Goal: Book appointment/travel/reservation

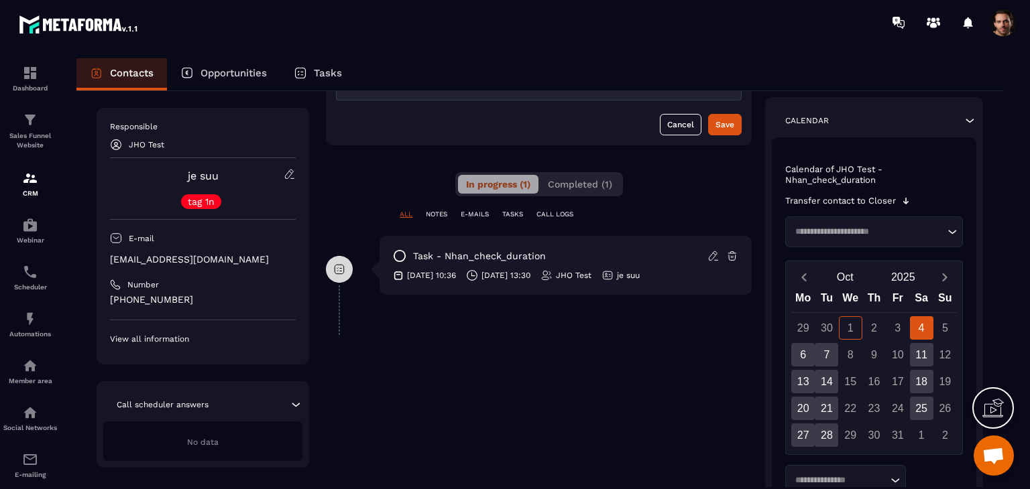
scroll to position [193, 0]
click at [902, 233] on input "Search for option" at bounding box center [868, 231] width 154 height 13
click at [957, 182] on p "Calendar of JHO Test - Nhan_check_duration" at bounding box center [874, 174] width 178 height 21
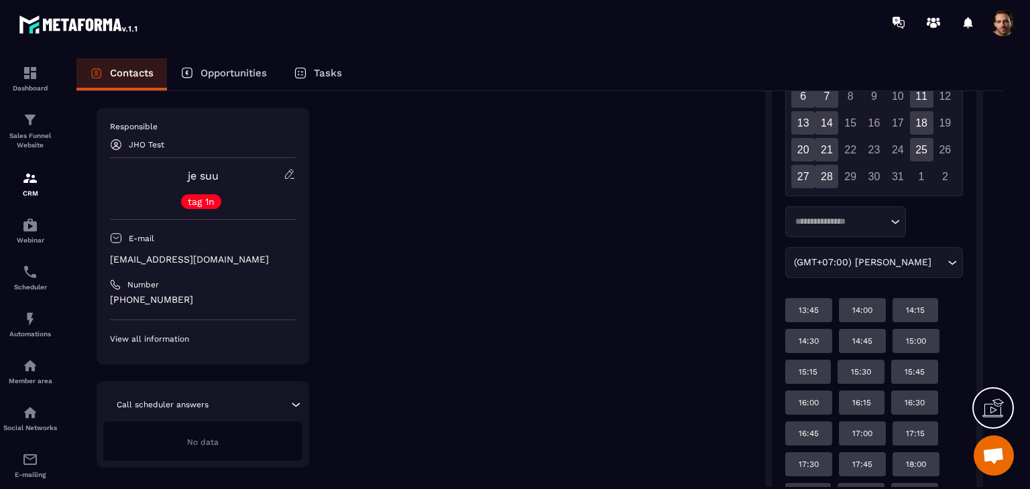
scroll to position [432, 0]
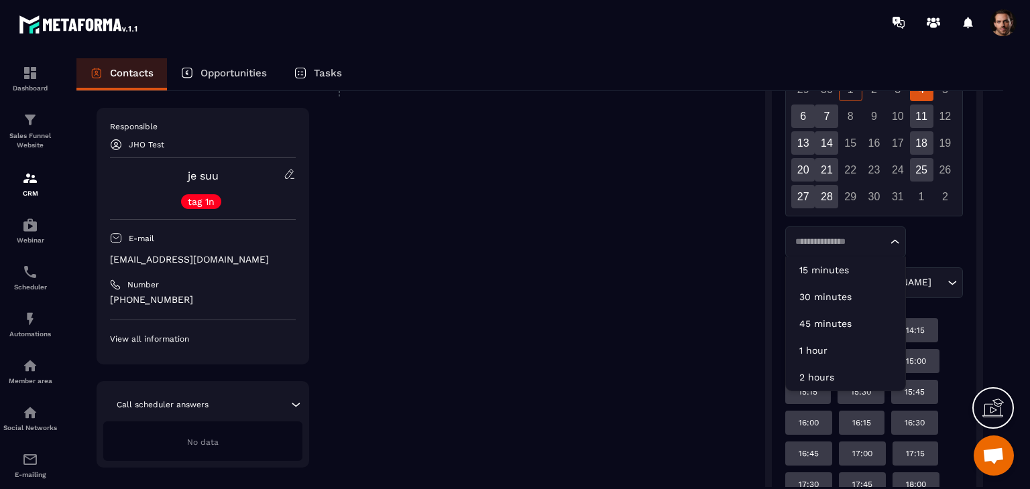
click at [849, 247] on input "Search for option" at bounding box center [839, 241] width 97 height 13
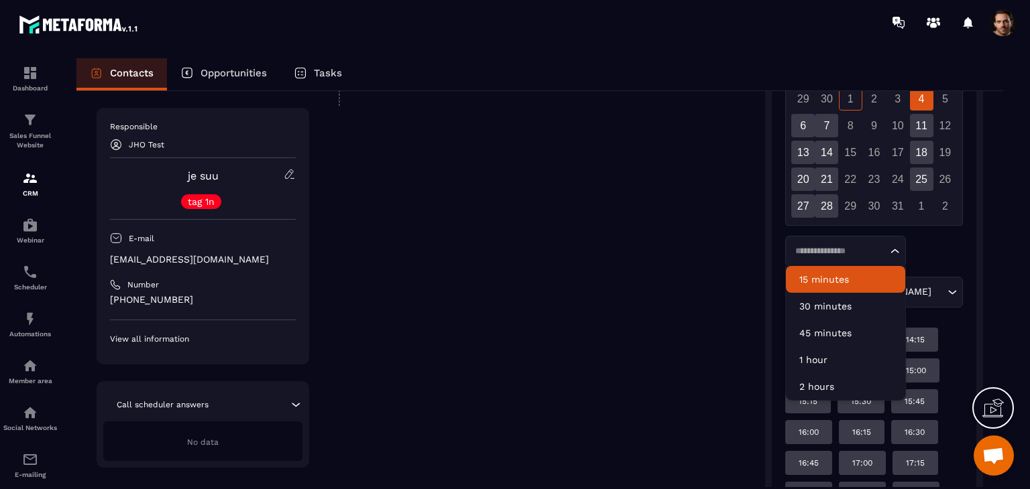
scroll to position [421, 0]
click at [860, 278] on p "15 minutes" at bounding box center [845, 280] width 93 height 13
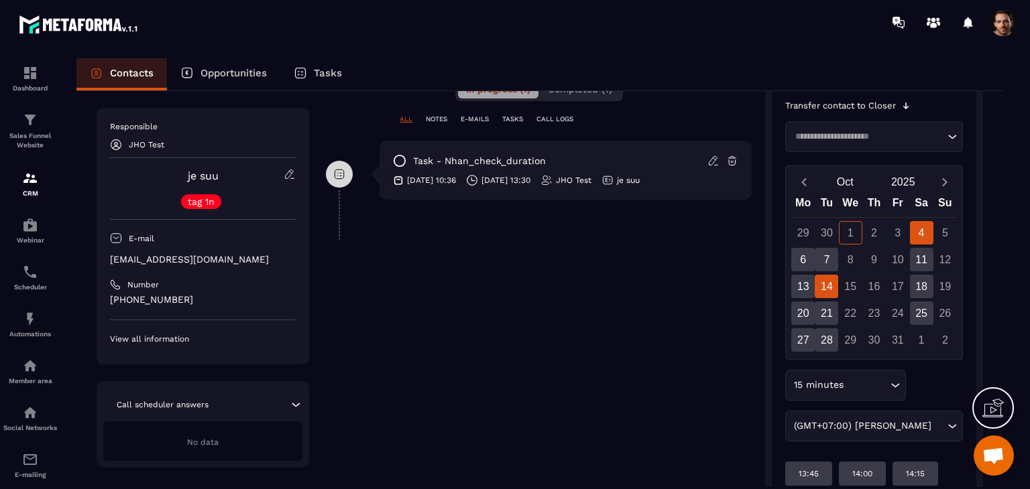
scroll to position [290, 0]
click at [808, 247] on div "6" at bounding box center [802, 258] width 23 height 23
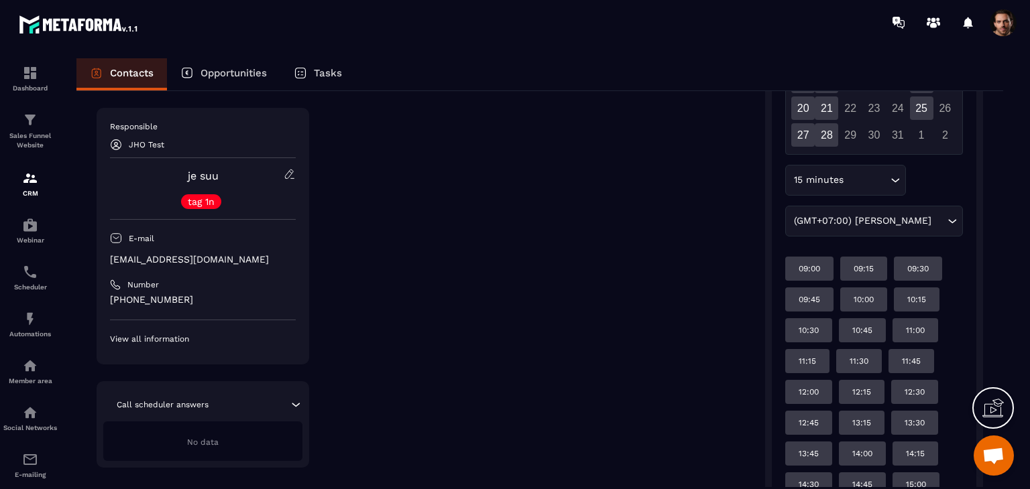
scroll to position [496, 0]
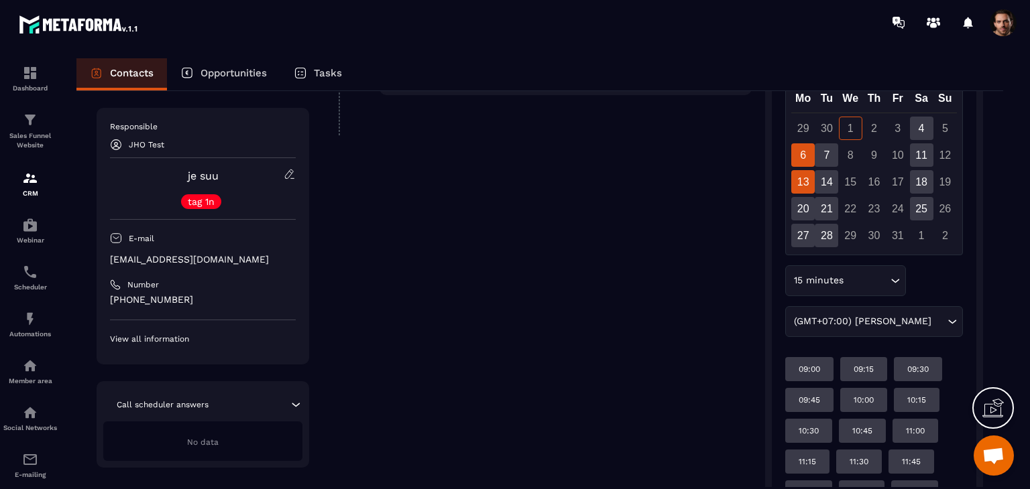
click at [803, 184] on div "13" at bounding box center [802, 181] width 23 height 23
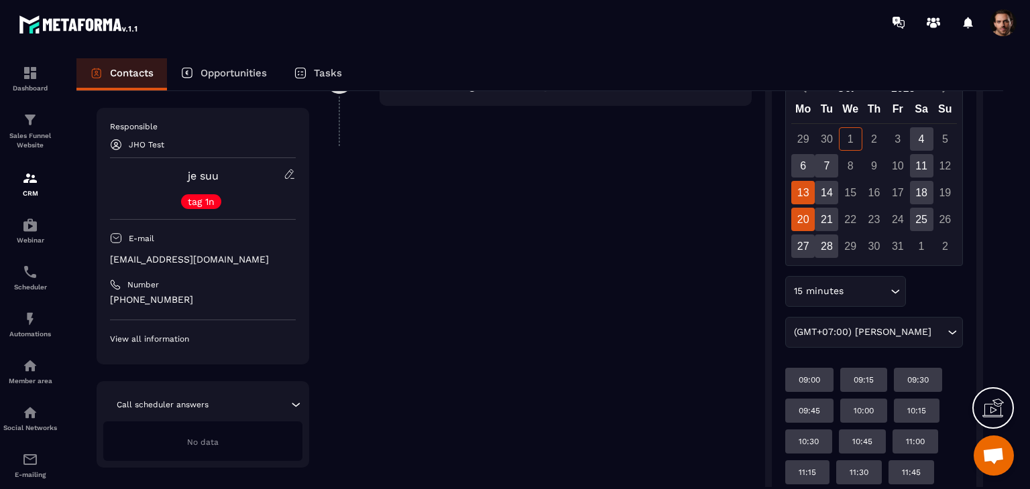
click at [809, 221] on div "20" at bounding box center [802, 219] width 23 height 23
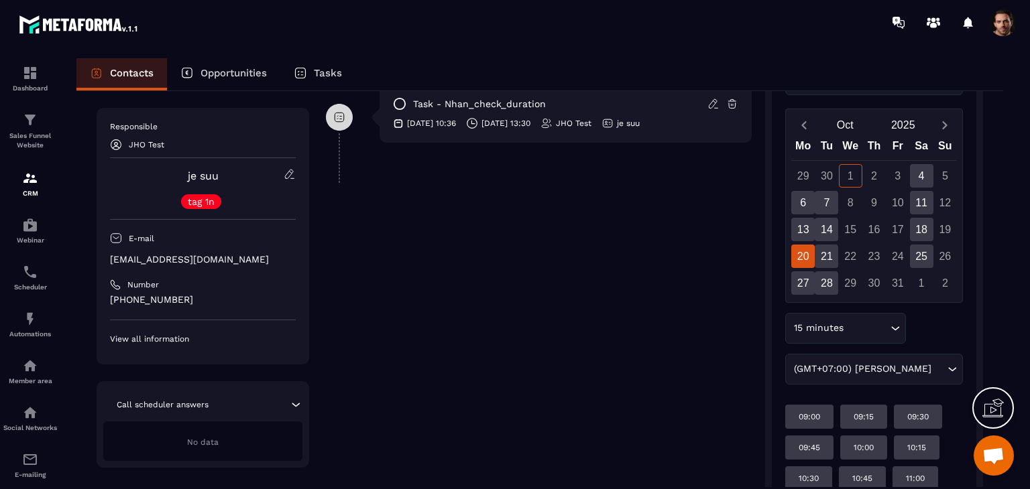
scroll to position [327, 0]
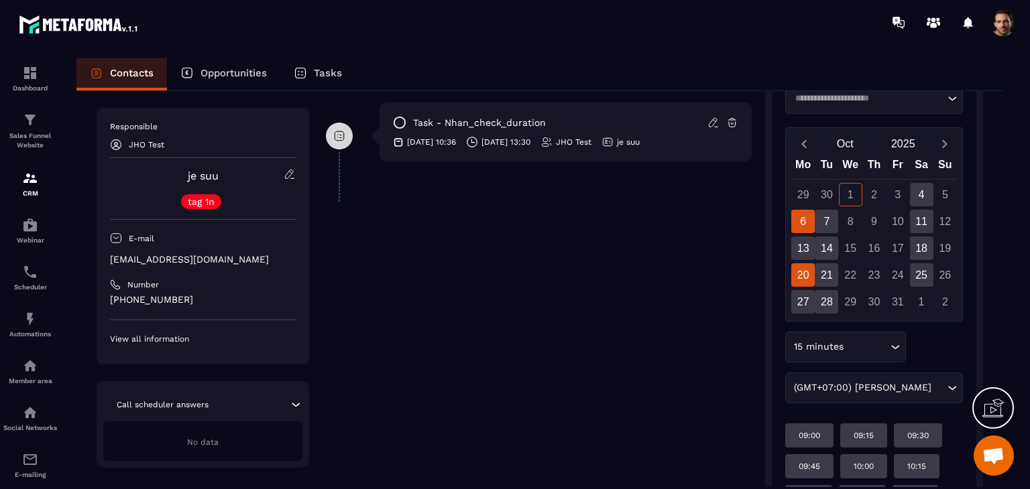
click at [815, 227] on div "6" at bounding box center [802, 221] width 23 height 23
click at [803, 247] on div "13" at bounding box center [802, 248] width 23 height 23
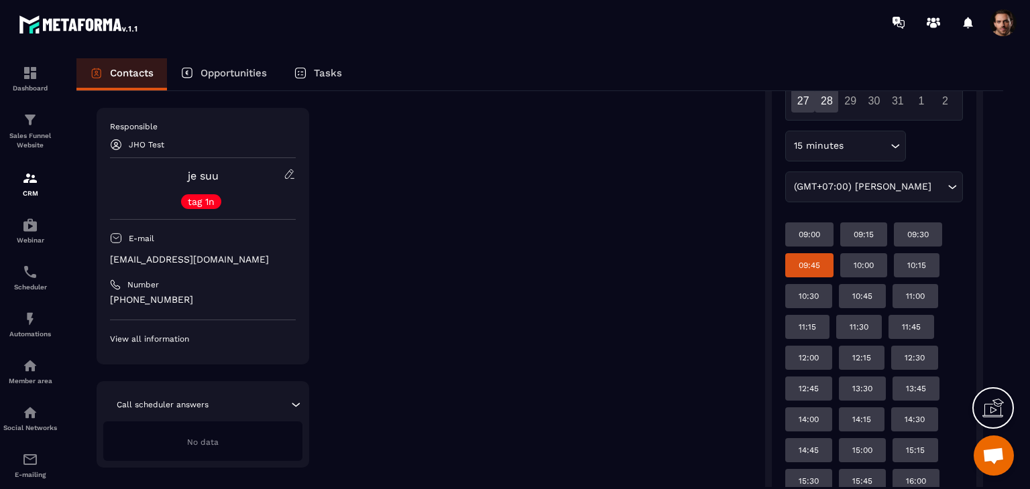
scroll to position [461, 0]
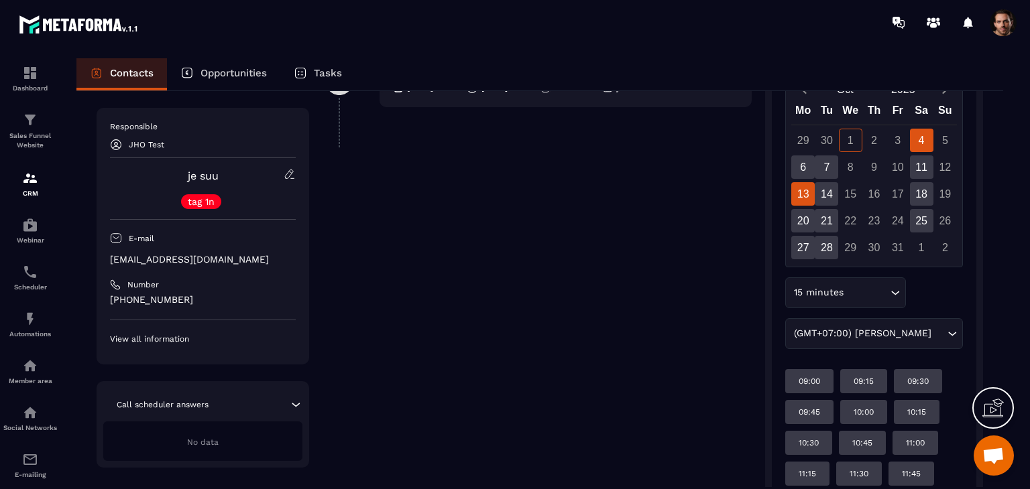
click at [917, 148] on div "4" at bounding box center [921, 140] width 23 height 23
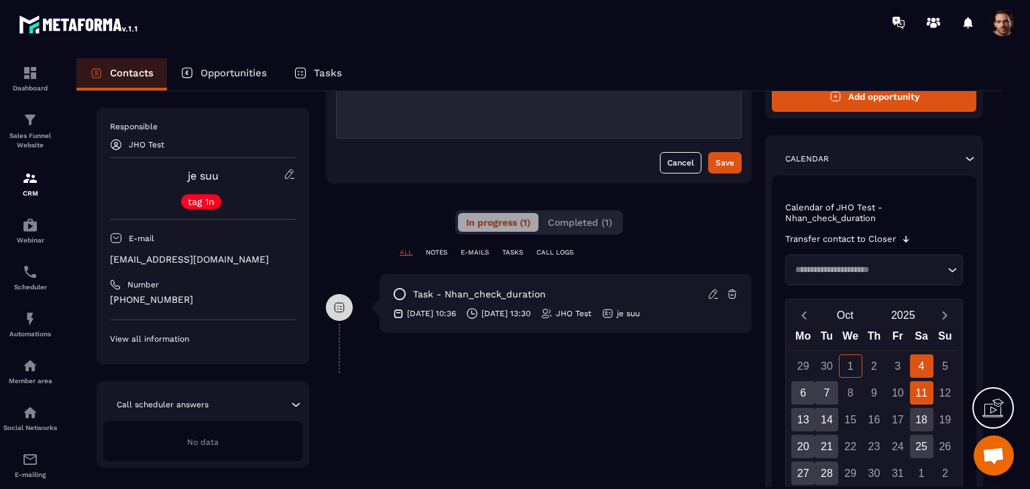
click at [920, 392] on div "11" at bounding box center [921, 393] width 23 height 23
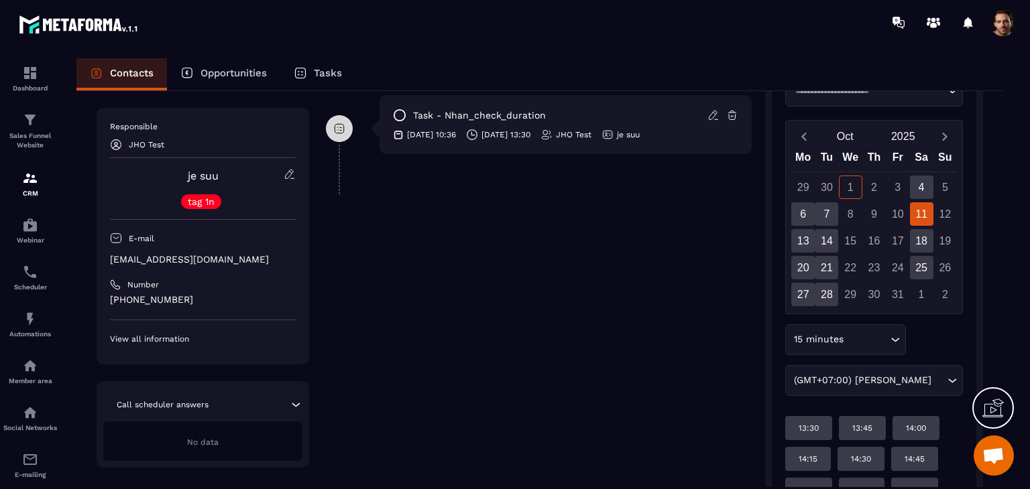
scroll to position [333, 0]
click at [919, 196] on div "4" at bounding box center [921, 188] width 23 height 23
click at [919, 215] on div "11" at bounding box center [921, 215] width 23 height 23
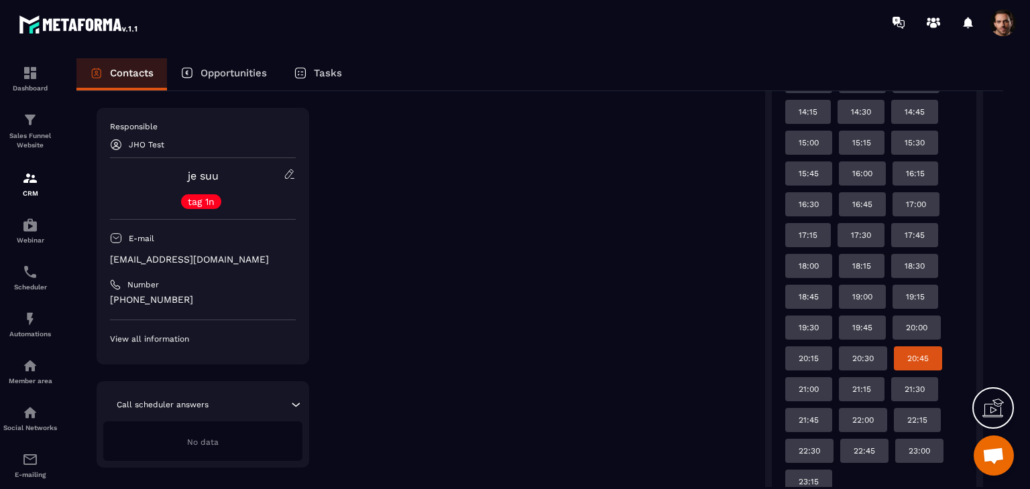
scroll to position [754, 0]
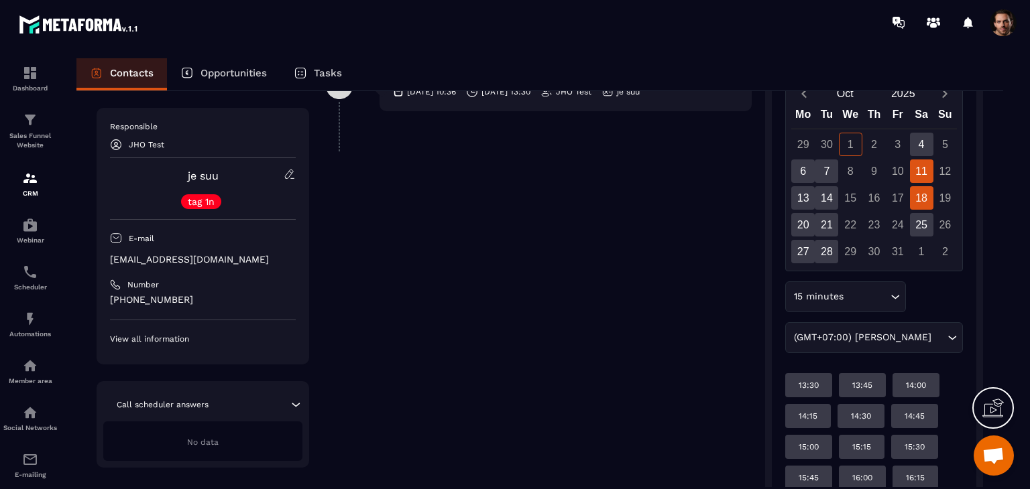
click at [923, 200] on div "18" at bounding box center [921, 197] width 23 height 23
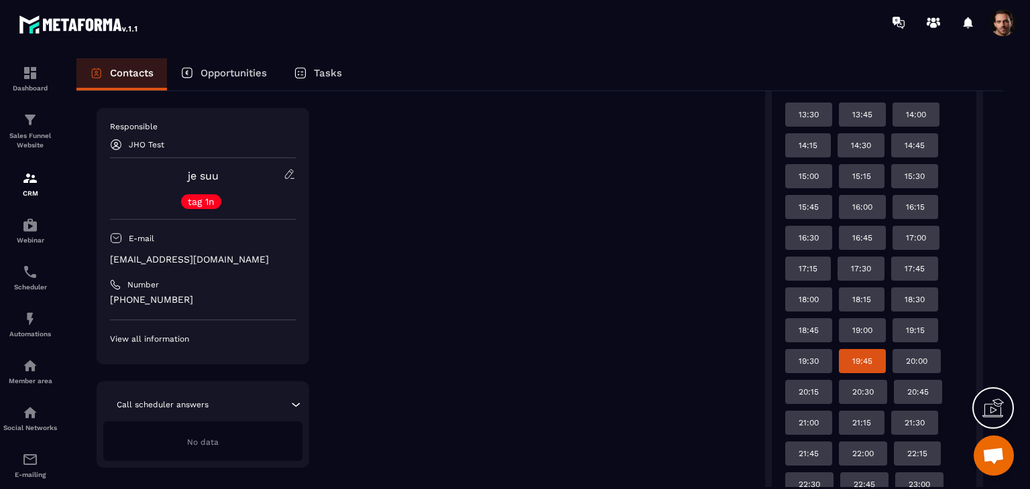
scroll to position [649, 0]
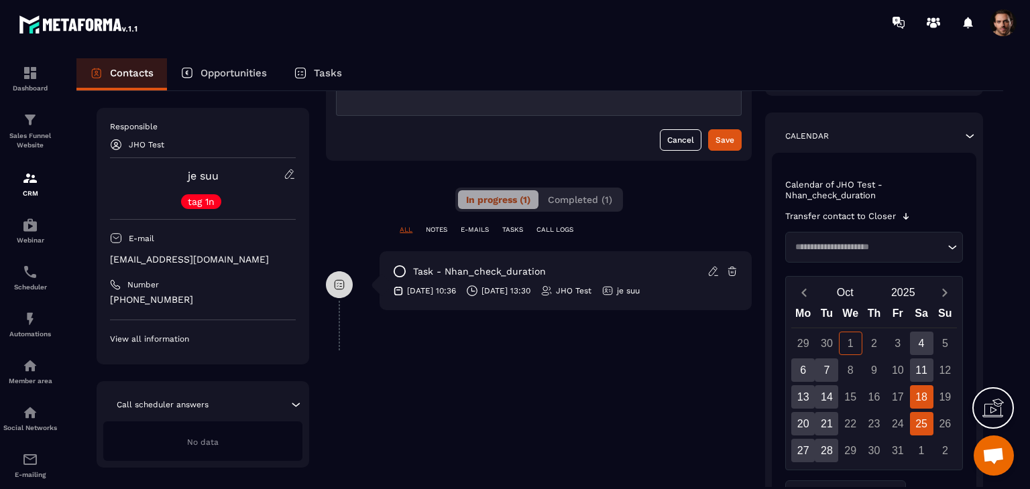
click at [917, 422] on div "25" at bounding box center [921, 423] width 23 height 23
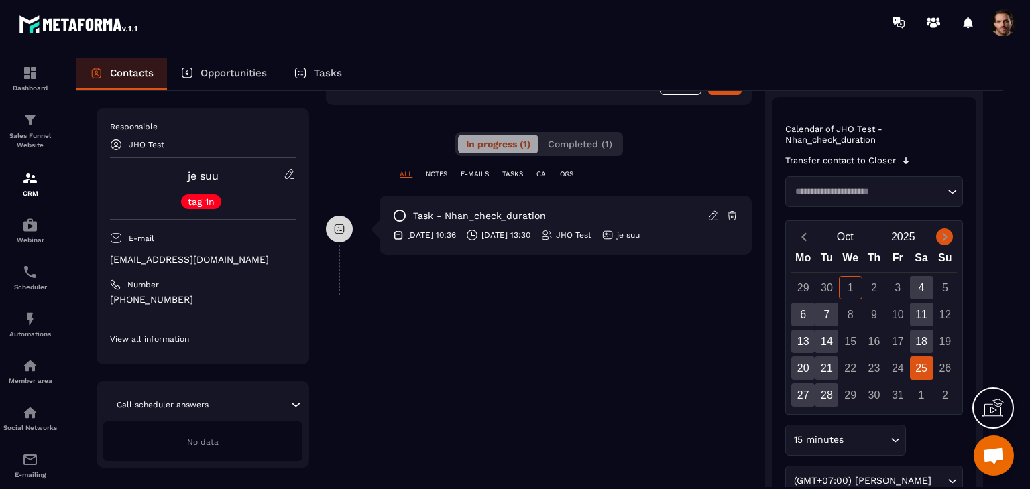
scroll to position [233, 0]
click at [949, 237] on icon "Next month" at bounding box center [944, 237] width 13 height 13
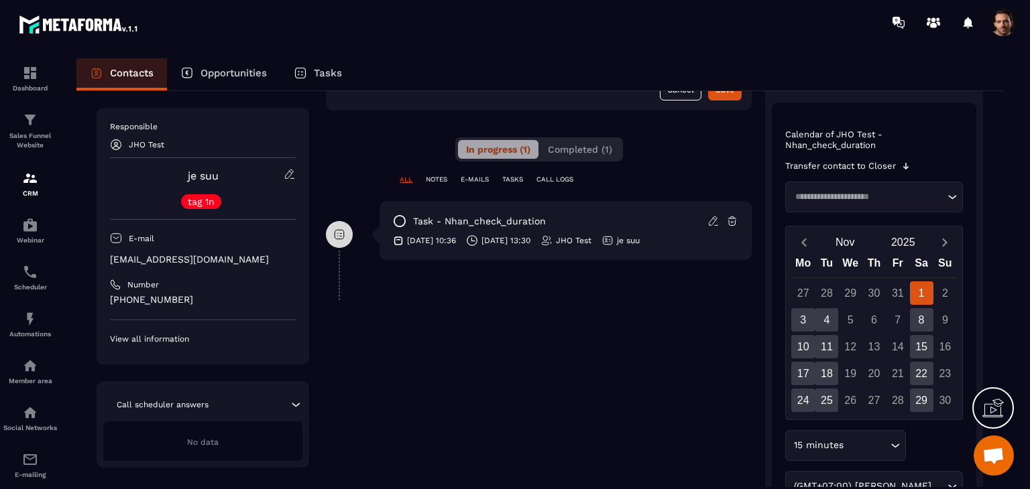
scroll to position [200, 0]
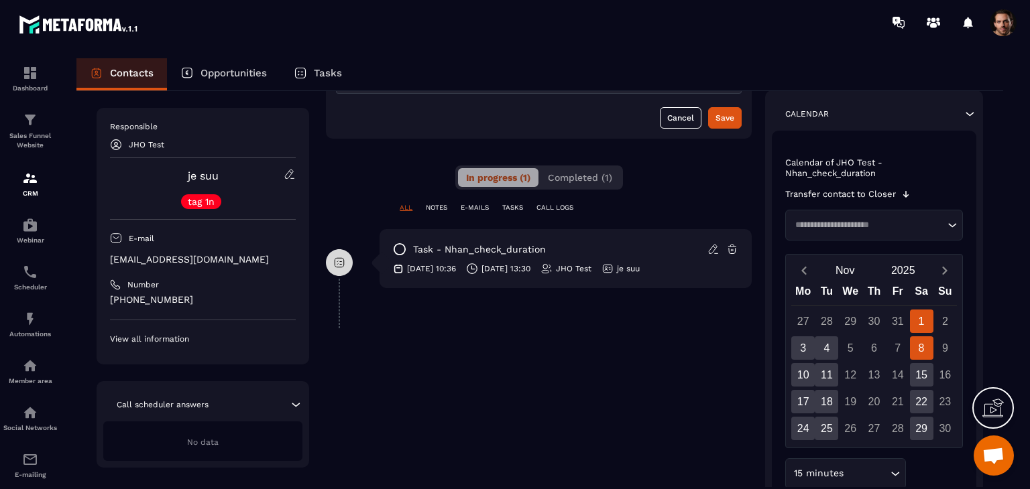
click at [920, 347] on div "8" at bounding box center [921, 348] width 23 height 23
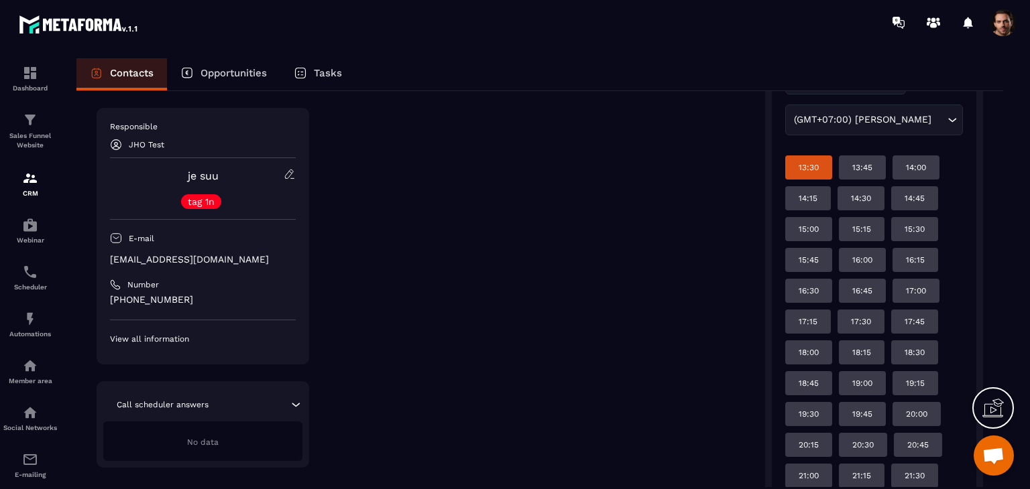
scroll to position [594, 0]
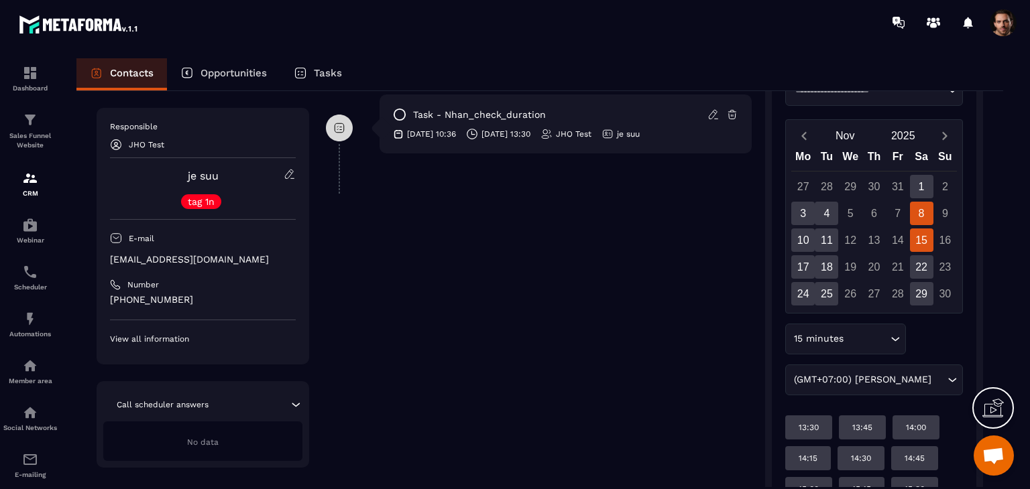
click at [926, 246] on div "15" at bounding box center [921, 240] width 23 height 23
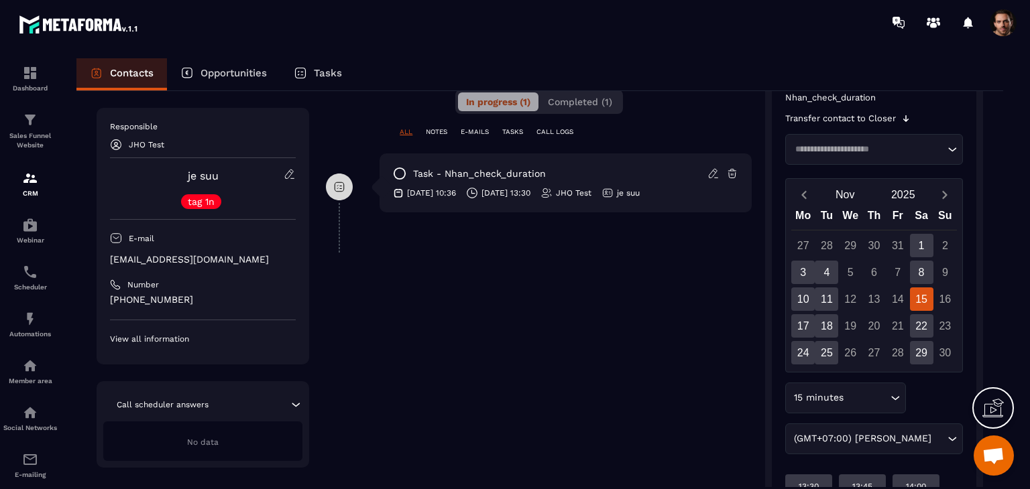
scroll to position [243, 0]
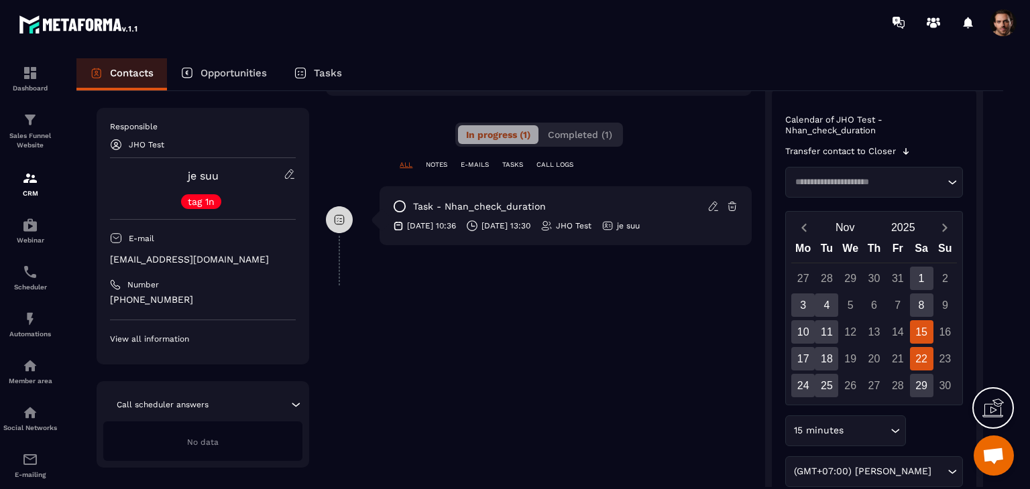
click at [928, 352] on div "22" at bounding box center [921, 358] width 23 height 23
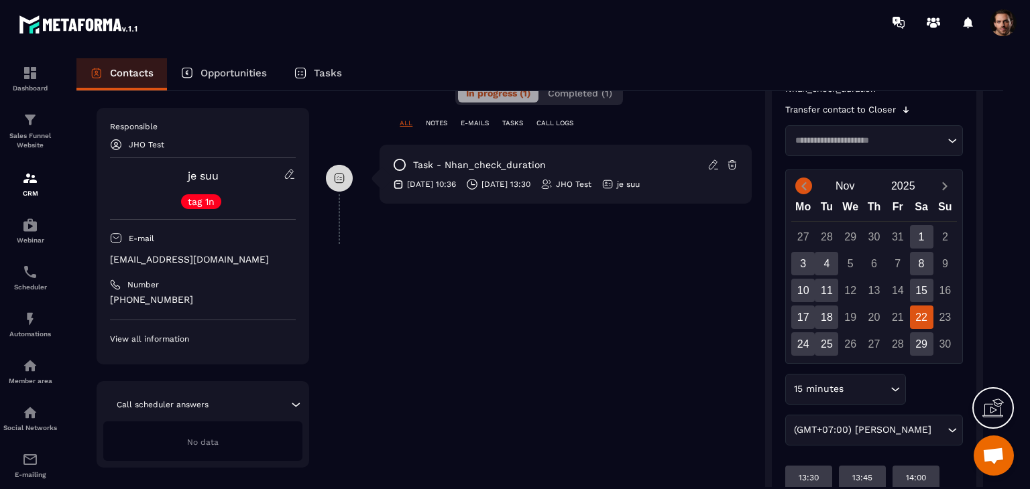
scroll to position [284, 0]
click at [807, 189] on icon "Previous month" at bounding box center [803, 186] width 13 height 13
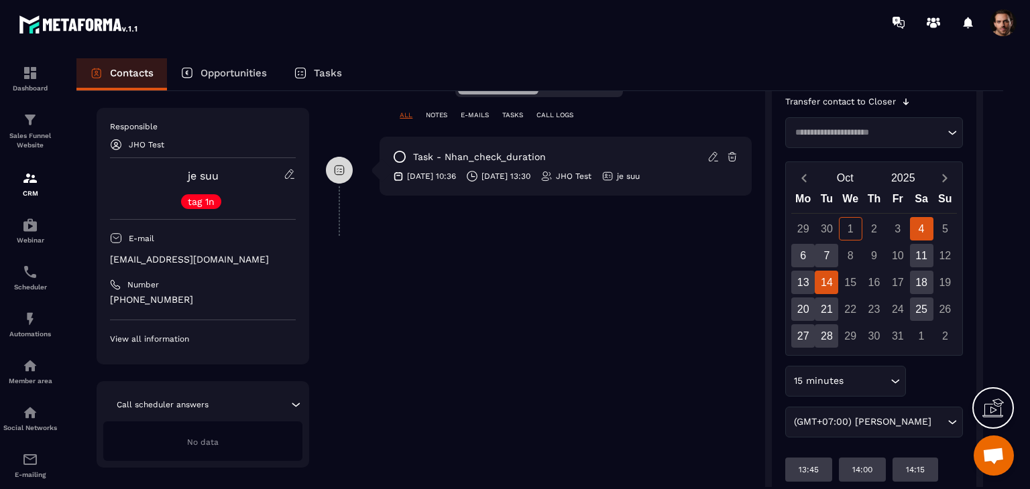
scroll to position [294, 0]
click at [797, 276] on div "13" at bounding box center [802, 281] width 23 height 23
drag, startPoint x: 801, startPoint y: 298, endPoint x: 815, endPoint y: 355, distance: 58.7
click at [801, 298] on div "20" at bounding box center [802, 307] width 23 height 23
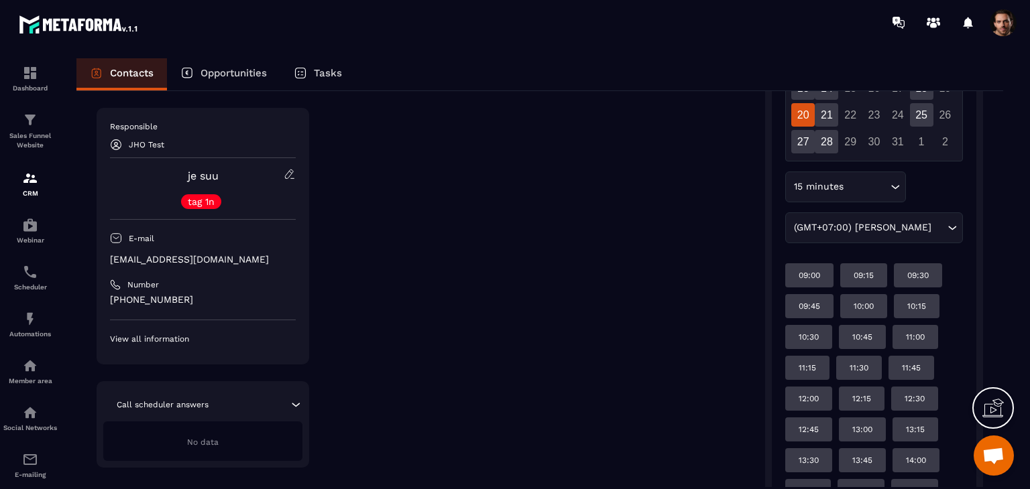
scroll to position [485, 0]
click at [809, 145] on div "27" at bounding box center [802, 142] width 23 height 23
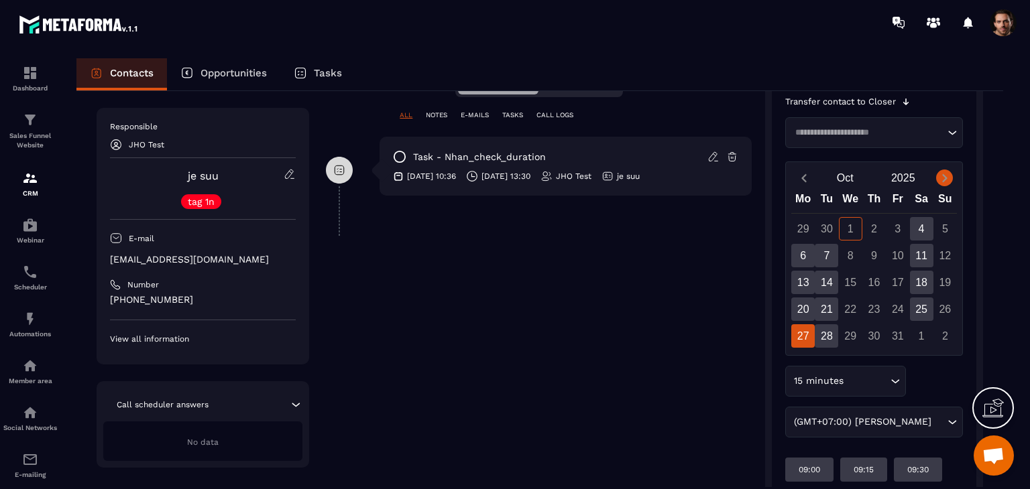
click at [944, 173] on icon "Next month" at bounding box center [944, 178] width 13 height 13
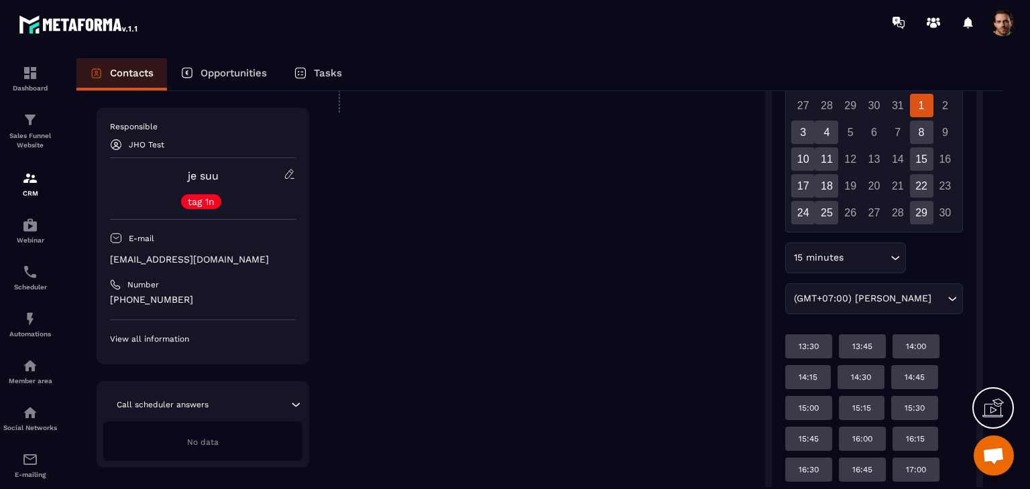
scroll to position [416, 0]
click at [795, 122] on div "3" at bounding box center [802, 131] width 23 height 23
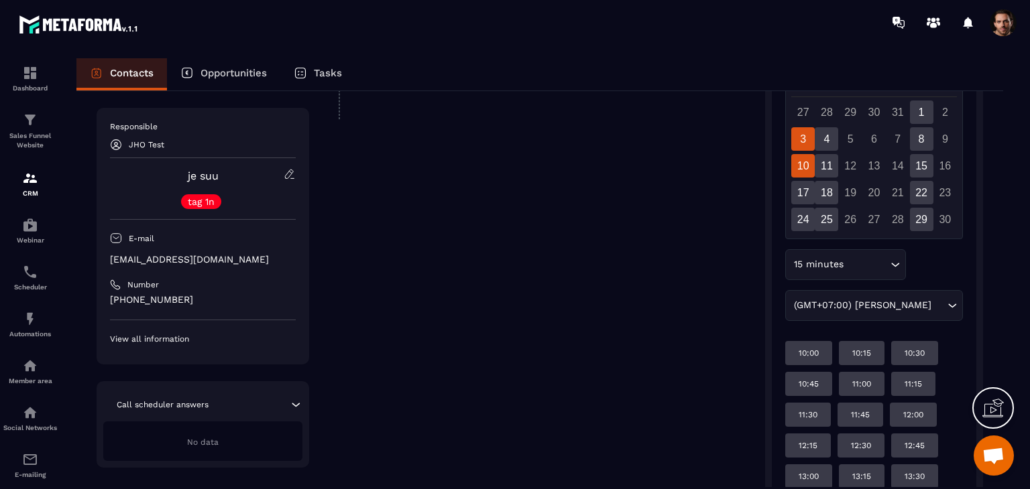
click at [809, 169] on div "10" at bounding box center [802, 165] width 23 height 23
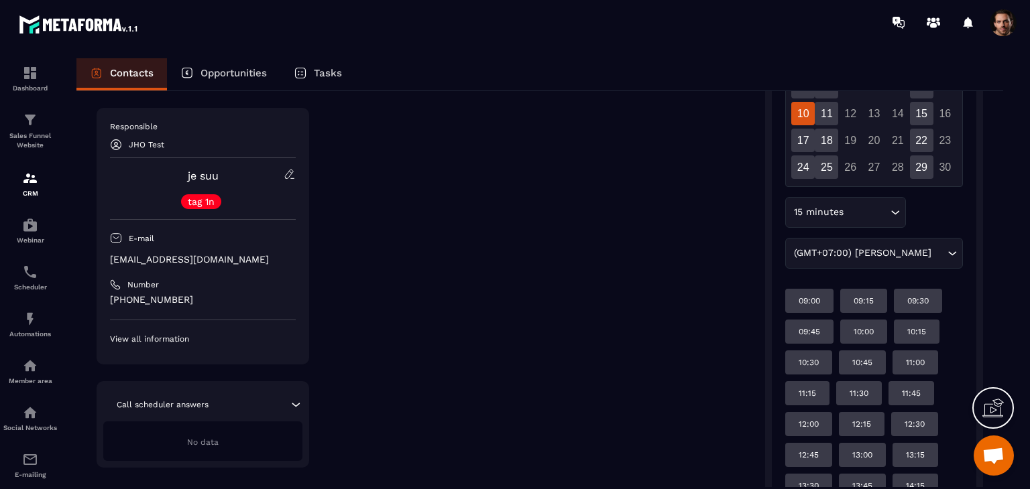
scroll to position [449, 0]
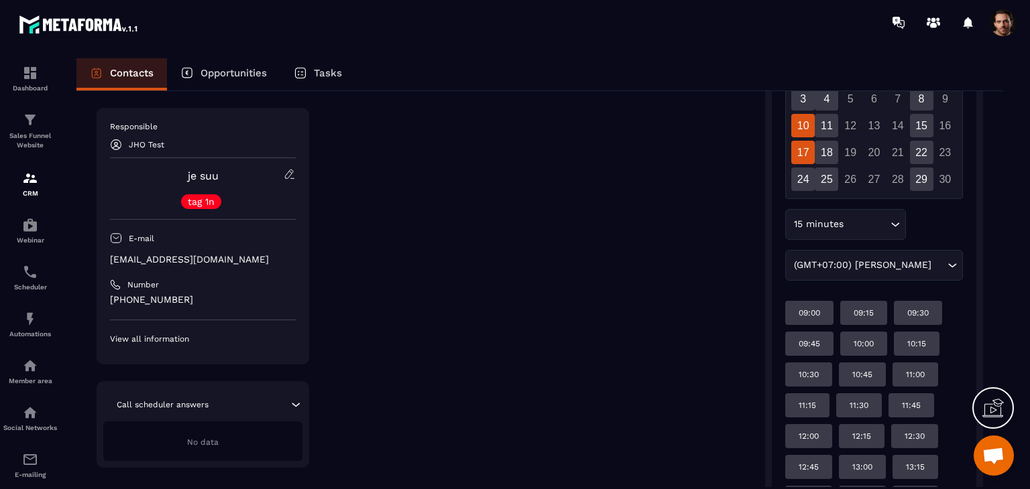
click at [810, 149] on div "17" at bounding box center [802, 152] width 23 height 23
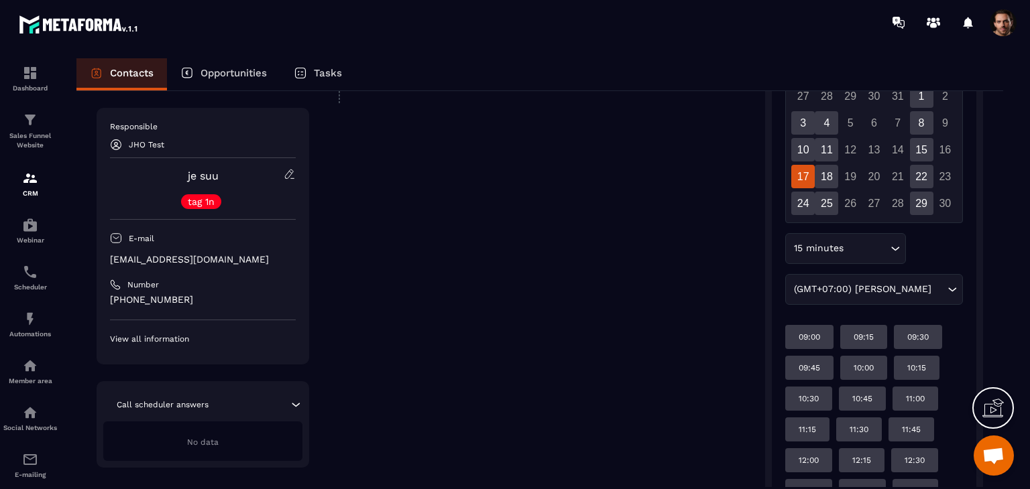
scroll to position [422, 0]
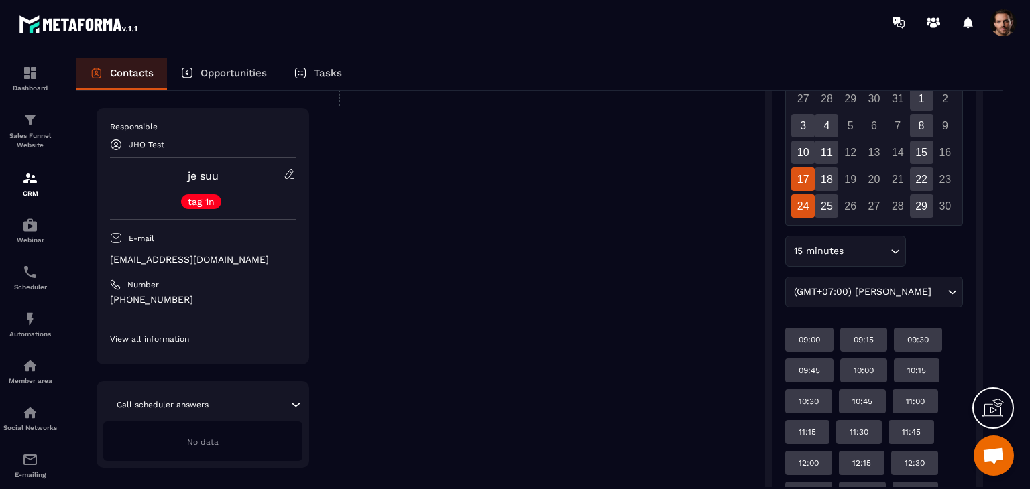
click at [797, 211] on div "24" at bounding box center [802, 205] width 23 height 23
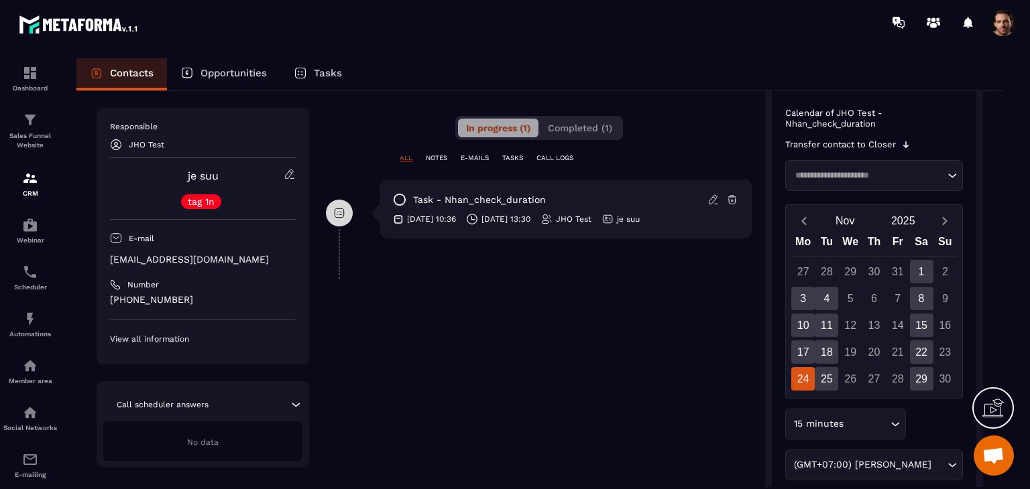
scroll to position [251, 0]
click at [826, 292] on div "4" at bounding box center [826, 297] width 23 height 23
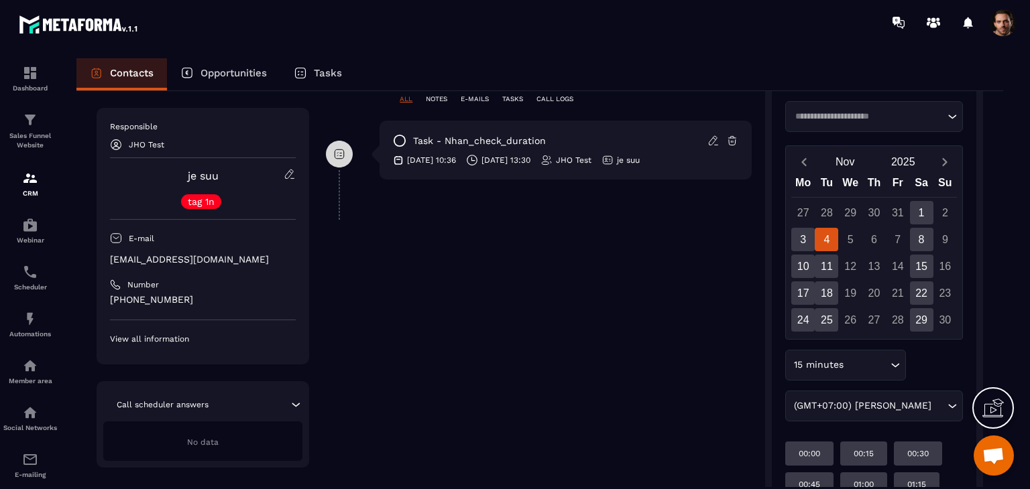
scroll to position [296, 0]
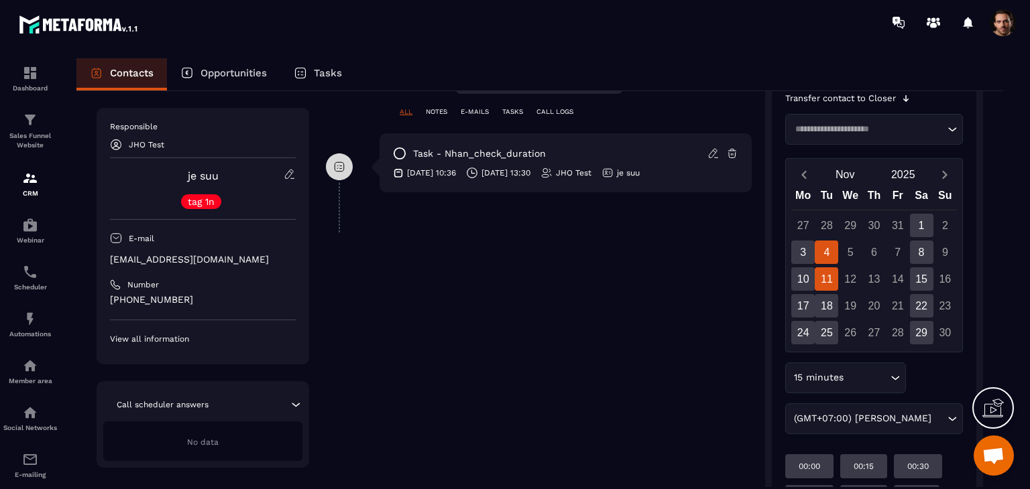
click at [826, 286] on div "11" at bounding box center [826, 279] width 23 height 23
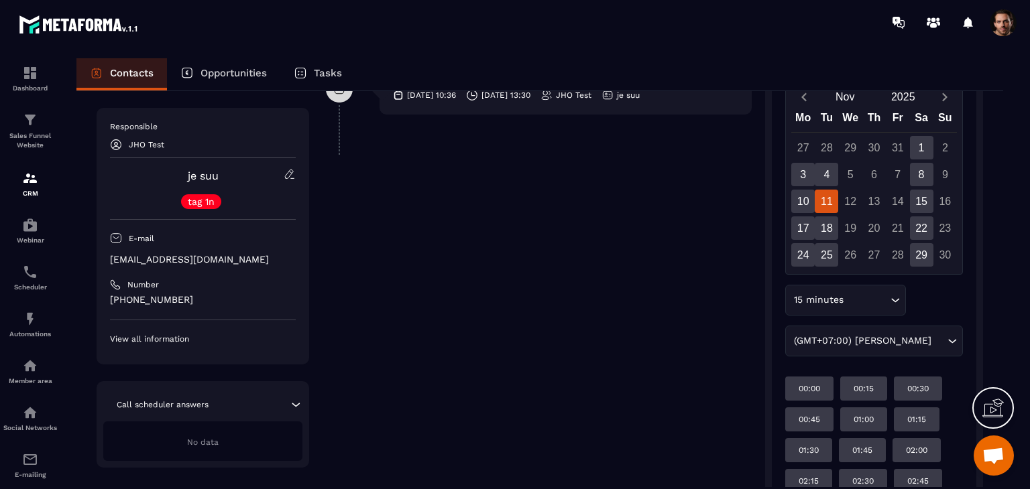
scroll to position [371, 0]
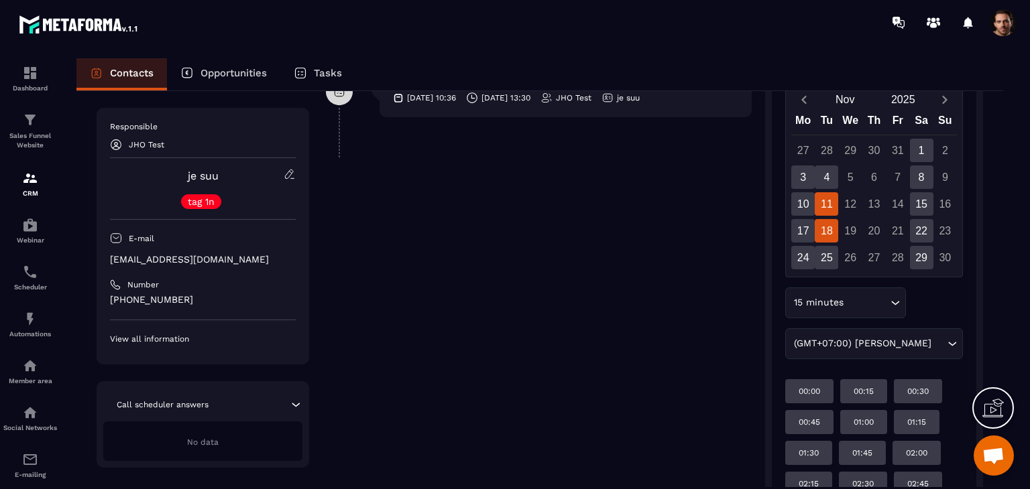
click at [824, 239] on div "18" at bounding box center [826, 230] width 23 height 23
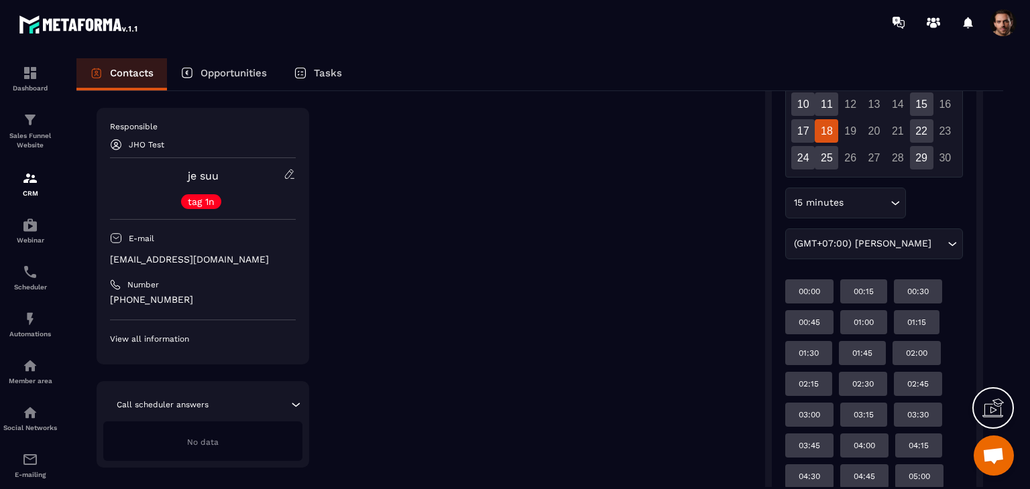
scroll to position [422, 0]
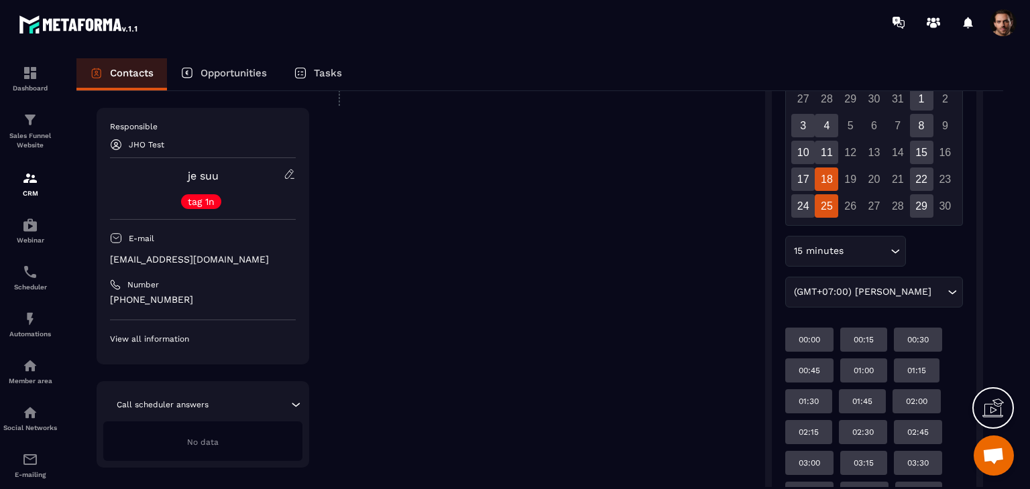
click at [829, 210] on div "25" at bounding box center [826, 205] width 23 height 23
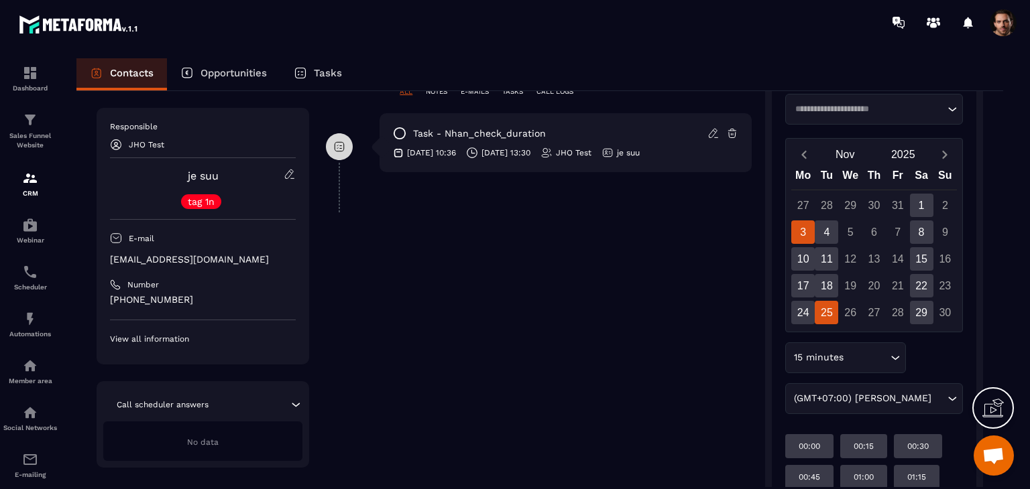
scroll to position [315, 0]
click at [811, 235] on div "3" at bounding box center [802, 232] width 23 height 23
click at [809, 154] on icon "Previous month" at bounding box center [803, 155] width 13 height 13
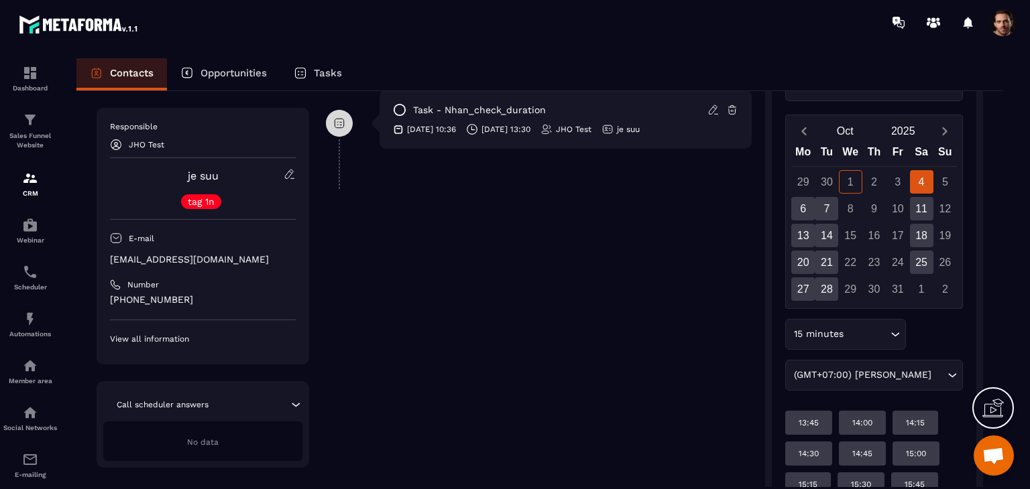
scroll to position [340, 0]
click at [867, 324] on div "15 minutes Loading..." at bounding box center [845, 333] width 121 height 31
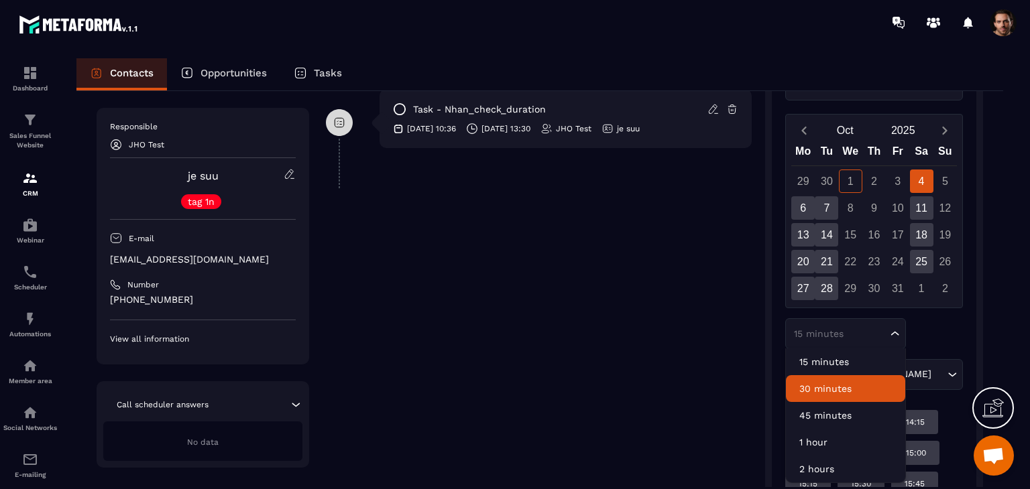
click at [864, 383] on p "30 minutes" at bounding box center [845, 388] width 93 height 13
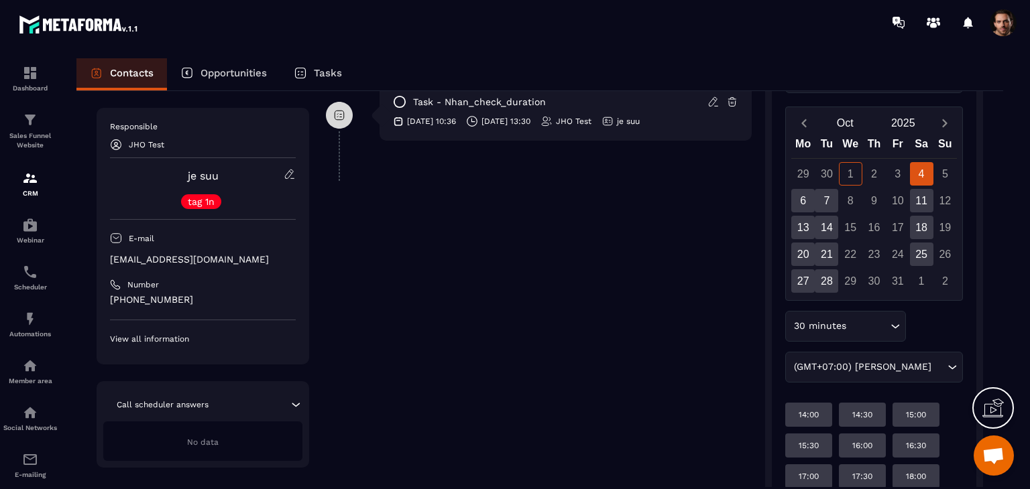
scroll to position [346, 0]
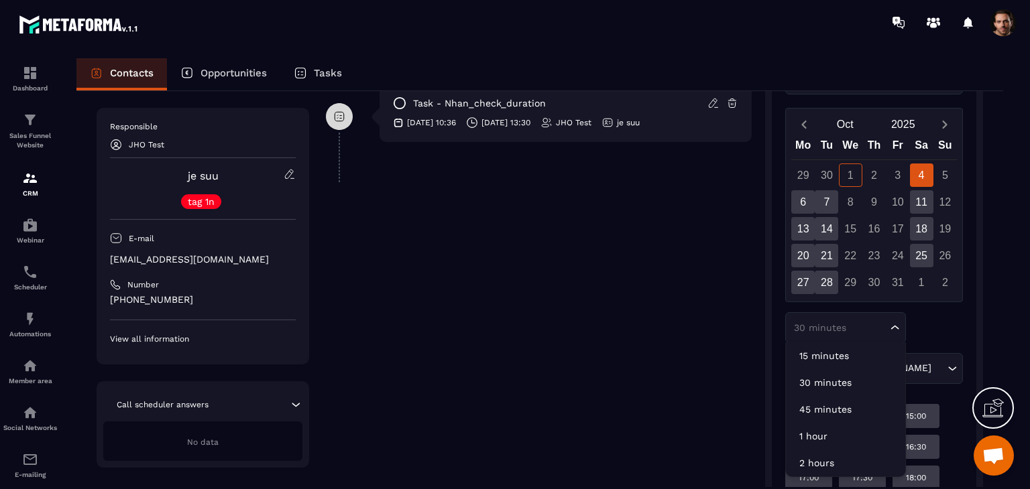
click at [868, 331] on input "Search for option" at bounding box center [839, 327] width 97 height 13
click at [854, 359] on p "15 minutes" at bounding box center [845, 355] width 93 height 13
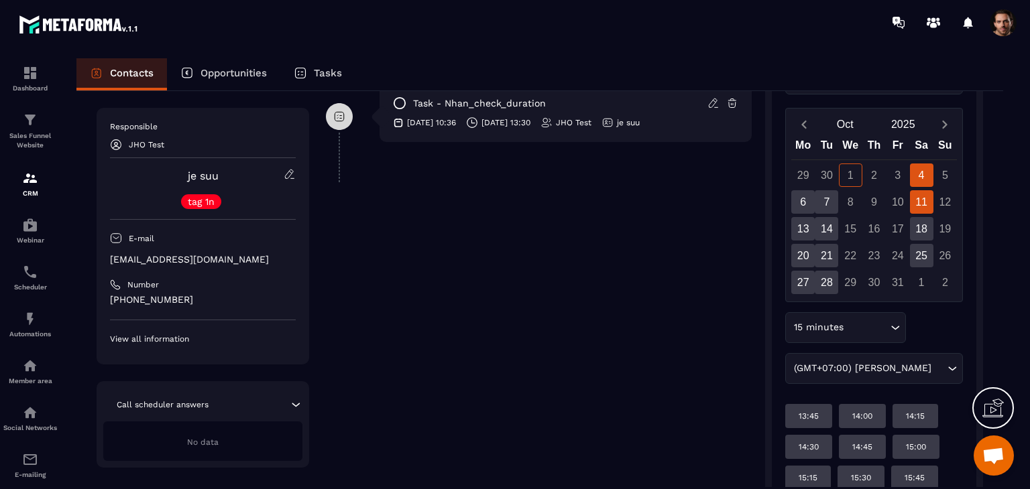
click at [929, 203] on div "11" at bounding box center [921, 201] width 23 height 23
click at [922, 178] on div "4" at bounding box center [921, 175] width 23 height 23
click at [919, 225] on div "18" at bounding box center [921, 228] width 23 height 23
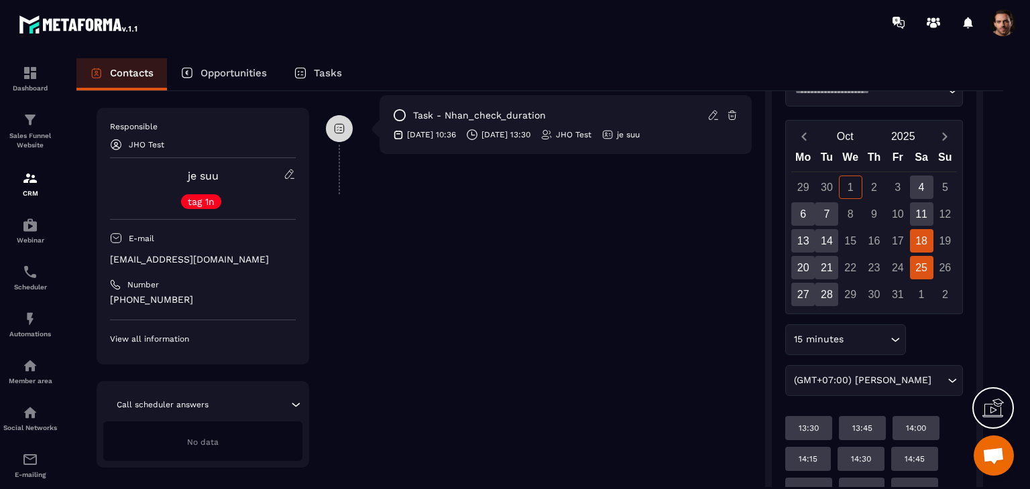
scroll to position [333, 0]
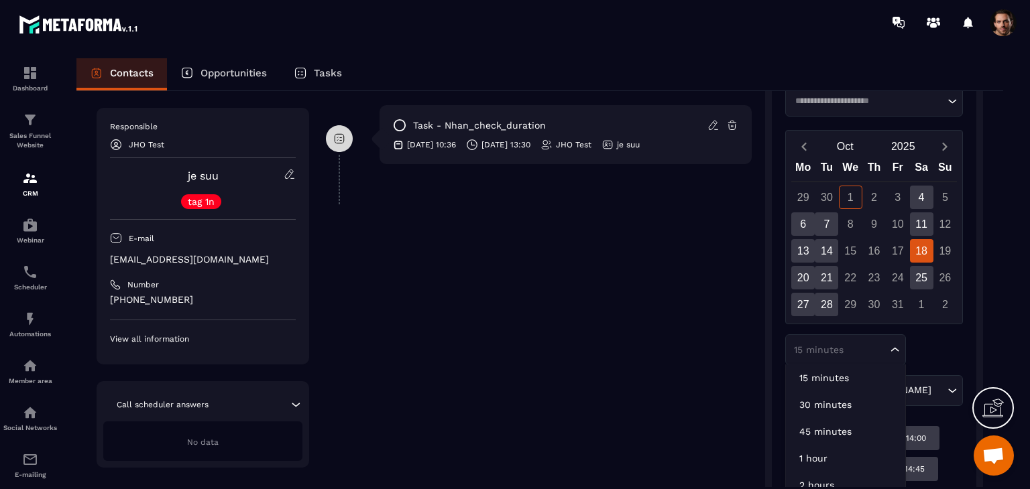
click at [853, 353] on input "Search for option" at bounding box center [839, 349] width 97 height 13
click at [837, 412] on li "30 minutes" at bounding box center [845, 405] width 119 height 27
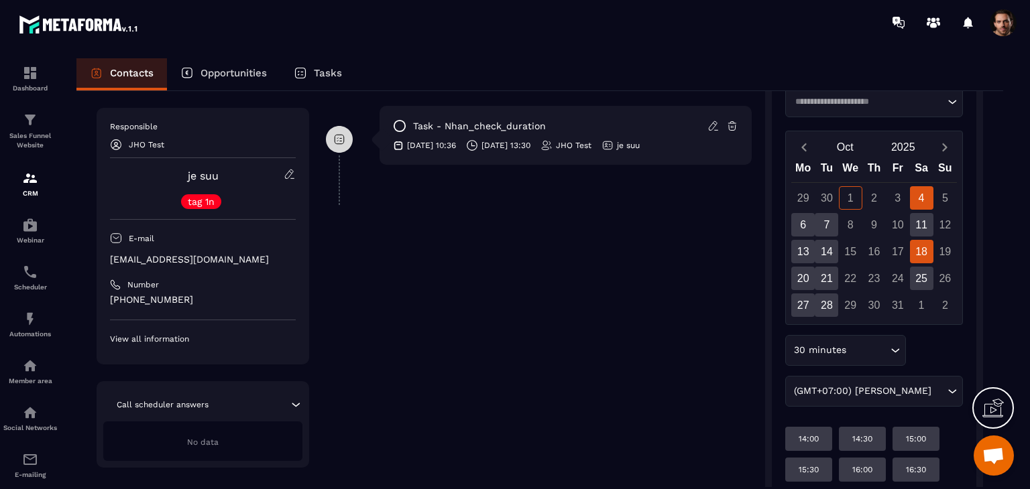
click at [919, 253] on div "18" at bounding box center [921, 251] width 23 height 23
click at [923, 227] on div "11" at bounding box center [921, 224] width 23 height 23
click at [923, 202] on div "4" at bounding box center [921, 199] width 23 height 23
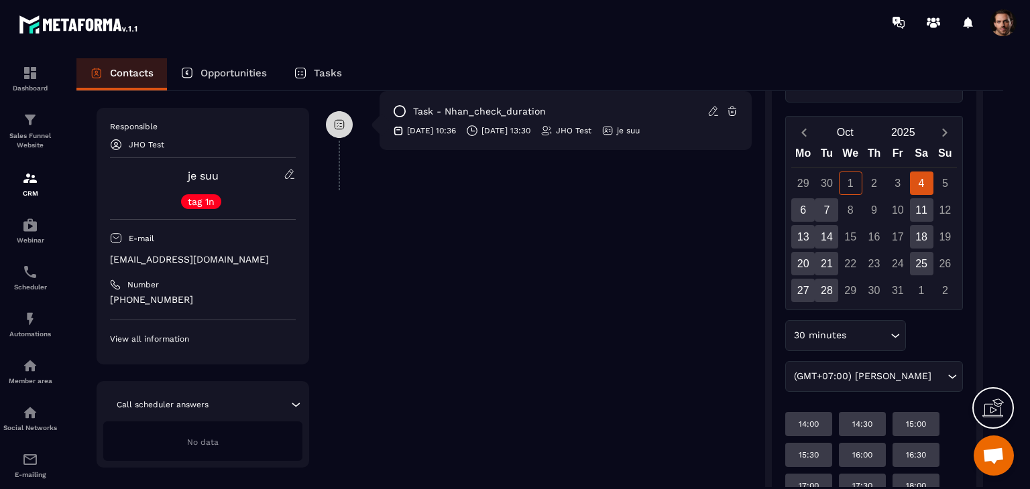
scroll to position [204, 0]
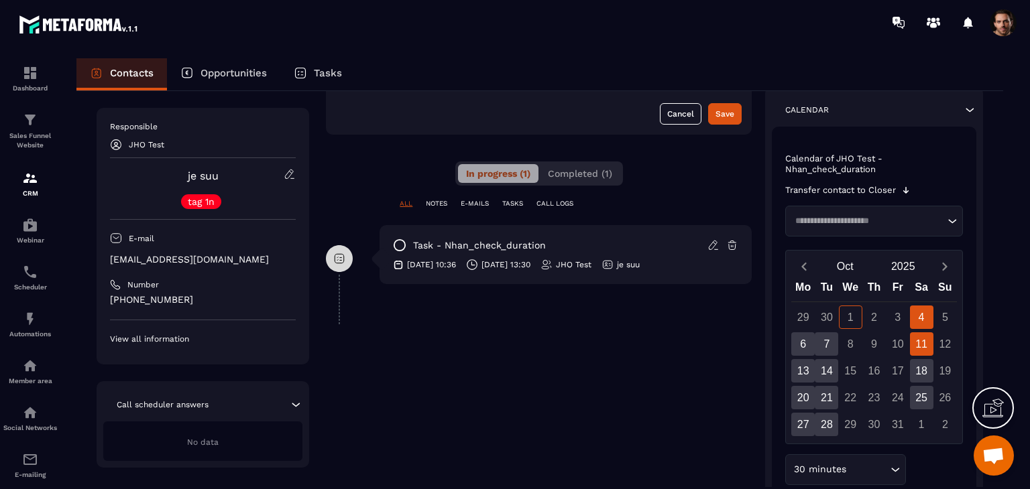
click at [923, 342] on div "11" at bounding box center [921, 344] width 23 height 23
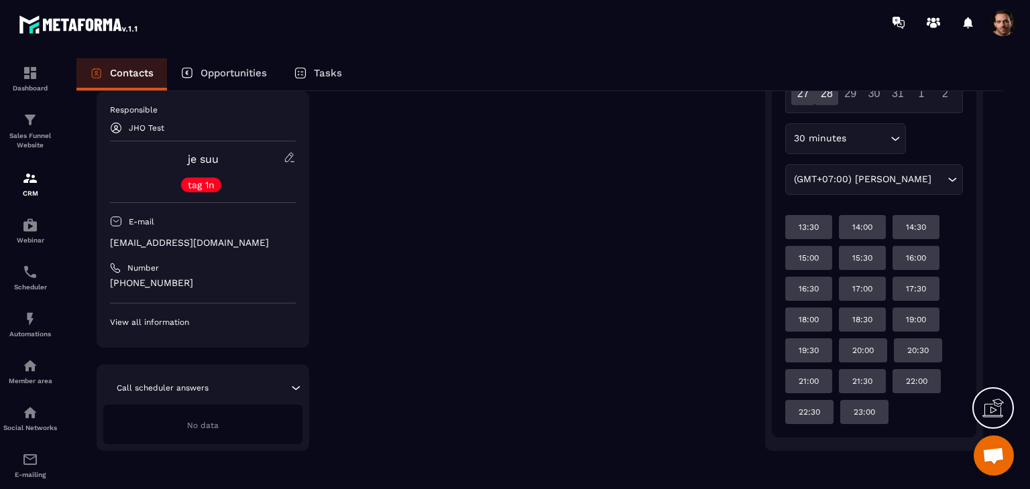
scroll to position [534, 0]
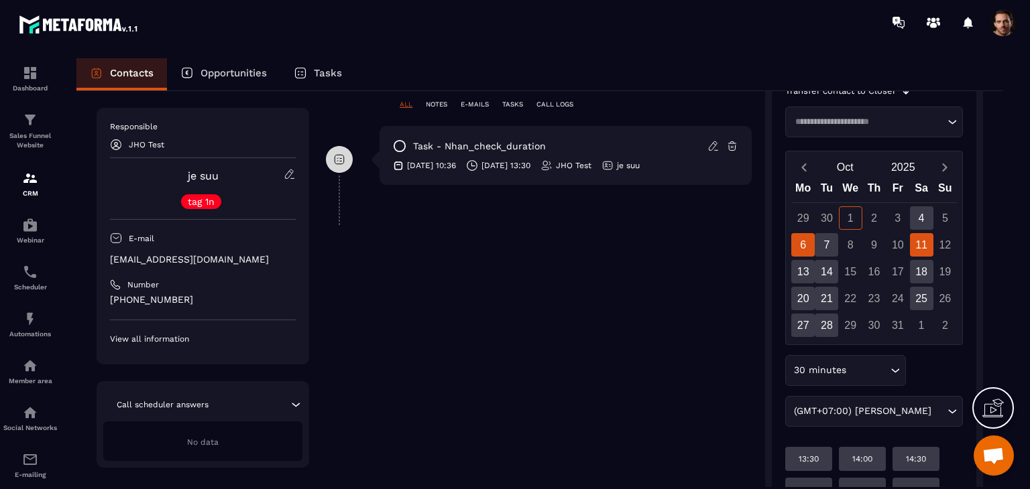
click at [805, 250] on div "6" at bounding box center [802, 244] width 23 height 23
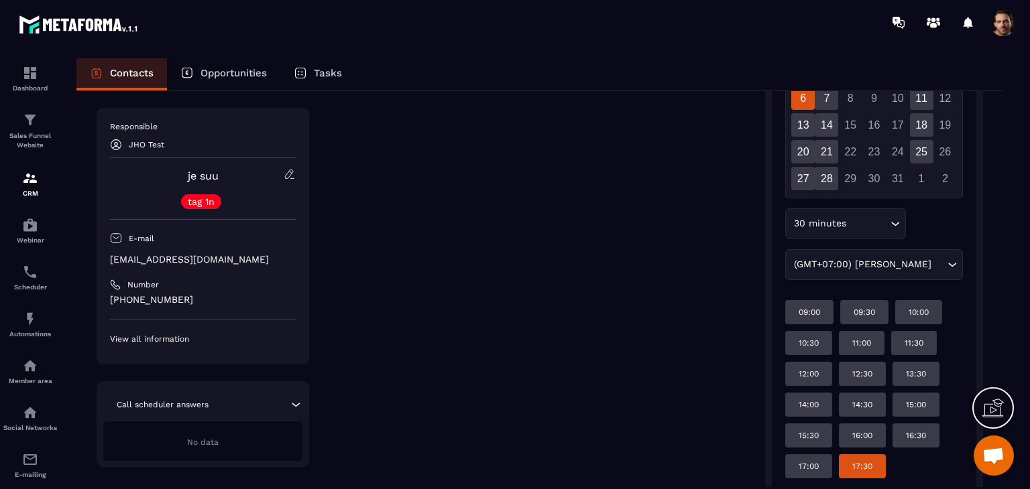
scroll to position [455, 0]
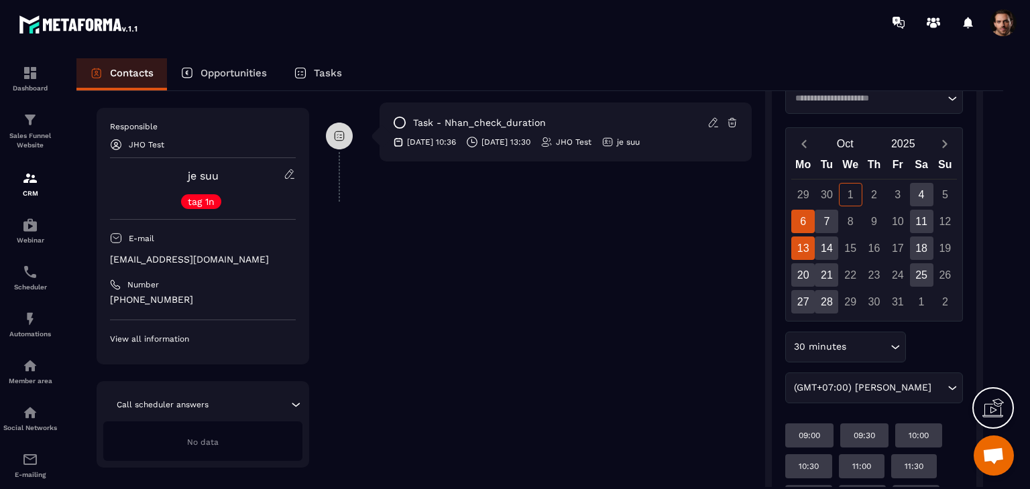
click at [804, 253] on div "13" at bounding box center [802, 248] width 23 height 23
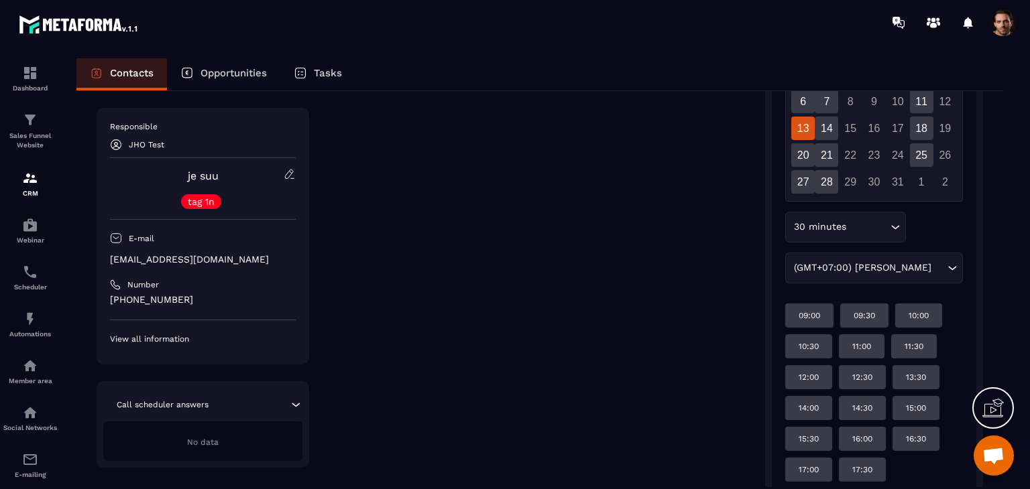
scroll to position [448, 0]
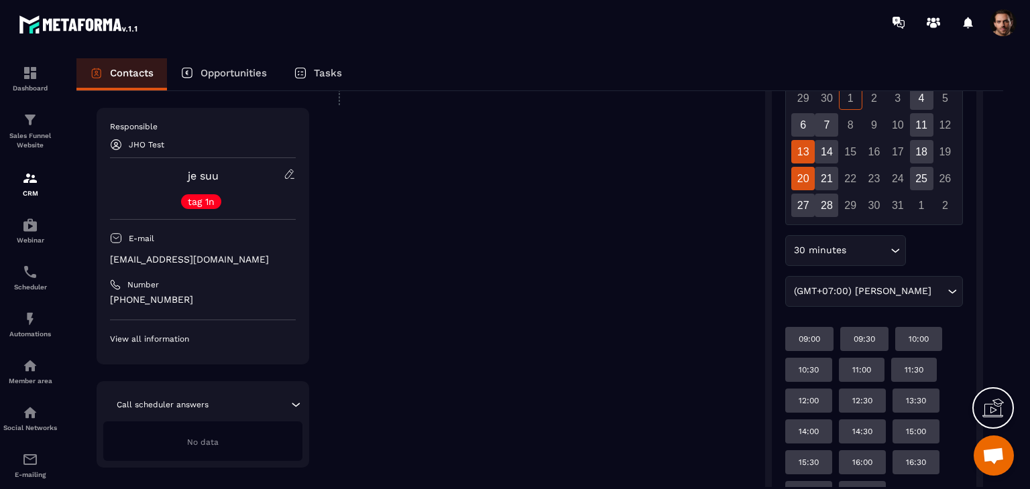
click at [802, 178] on div "20" at bounding box center [802, 178] width 23 height 23
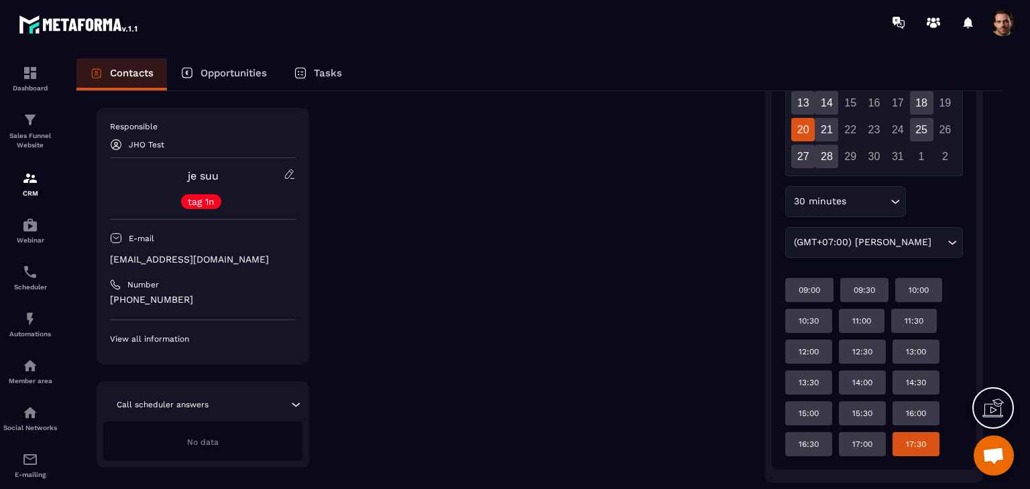
scroll to position [471, 0]
click at [809, 159] on div "27" at bounding box center [802, 156] width 23 height 23
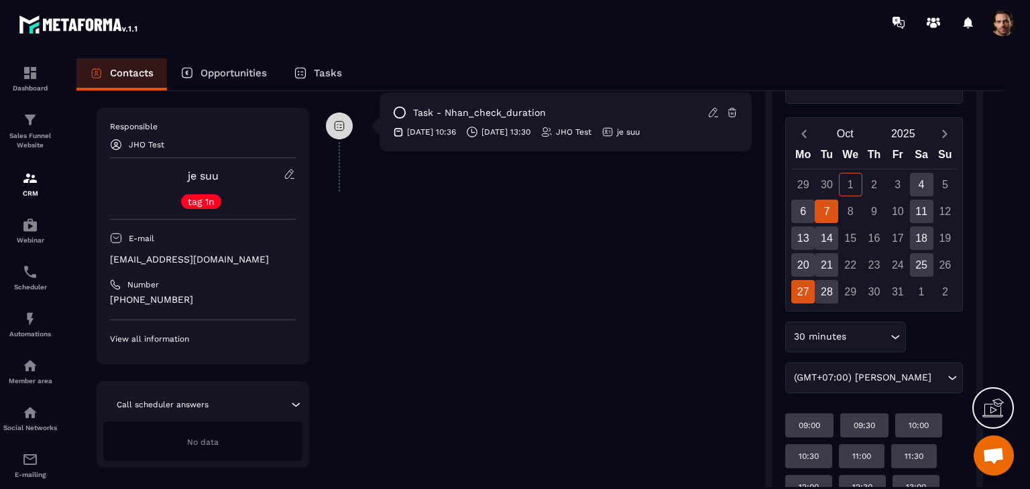
click at [827, 213] on div "7" at bounding box center [826, 211] width 23 height 23
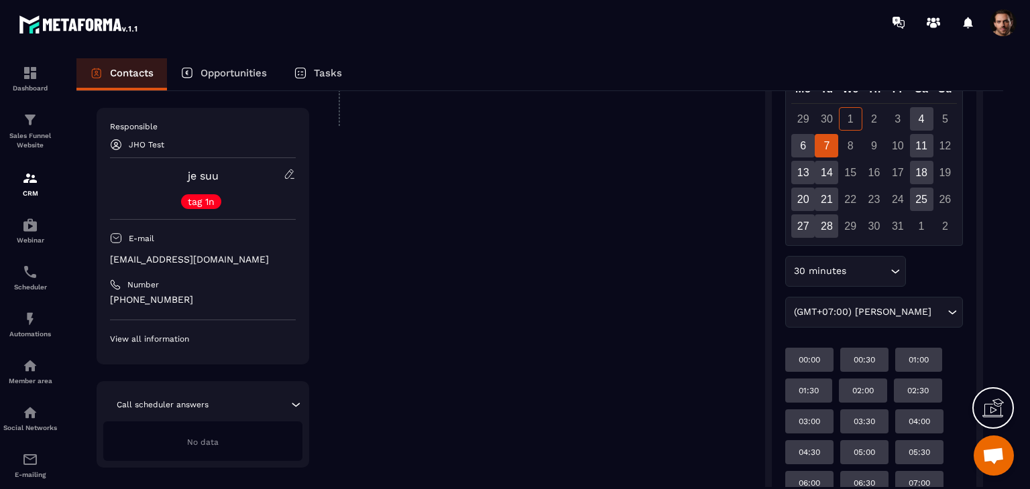
scroll to position [400, 0]
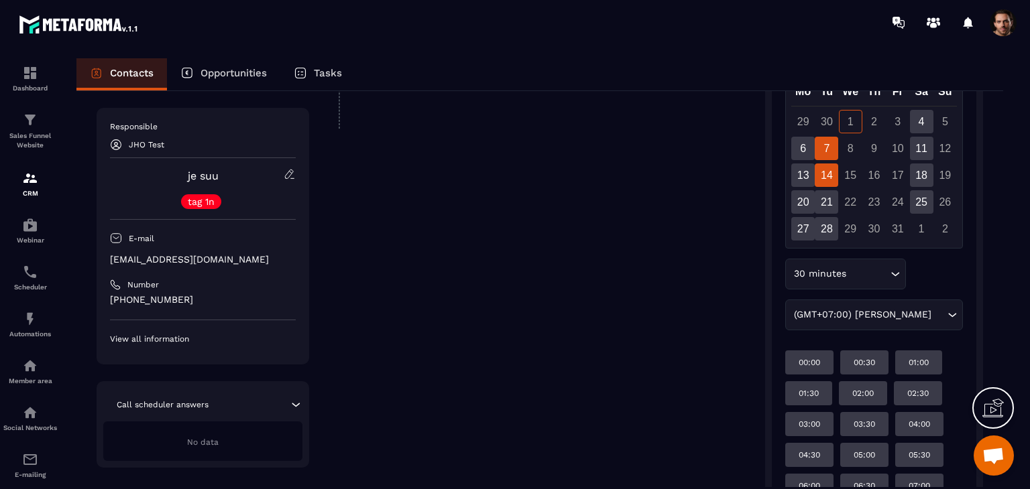
click at [831, 172] on div "14" at bounding box center [826, 175] width 23 height 23
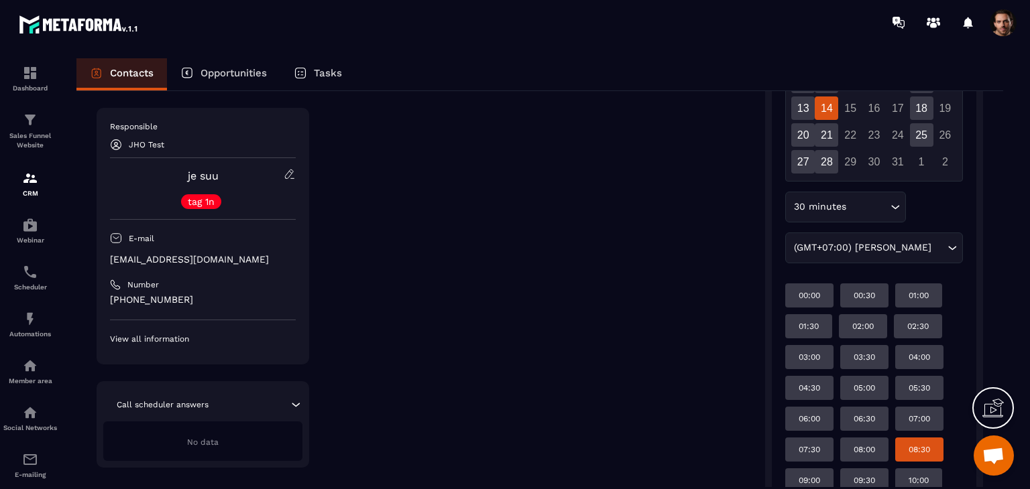
scroll to position [266, 0]
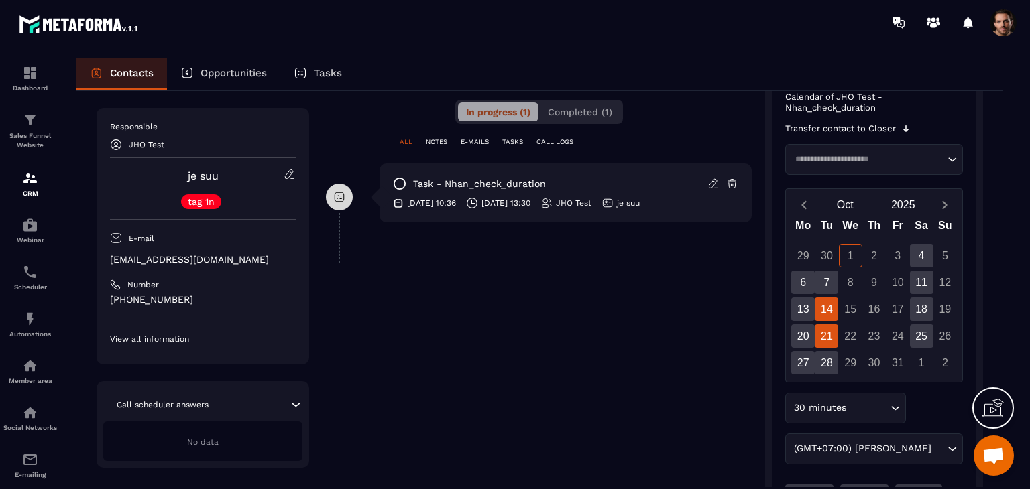
click at [831, 336] on div "21" at bounding box center [826, 336] width 23 height 23
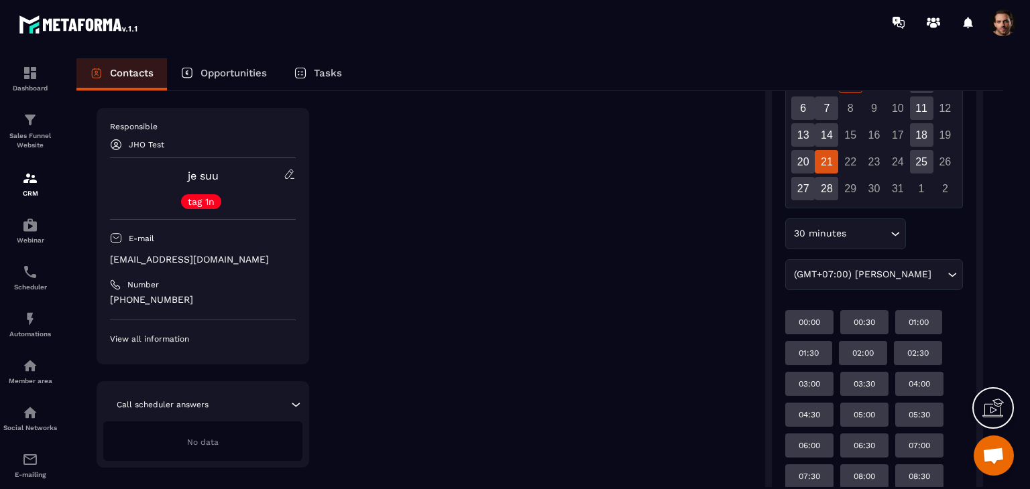
scroll to position [439, 0]
click at [812, 228] on div "30 minutes" at bounding box center [838, 234] width 99 height 15
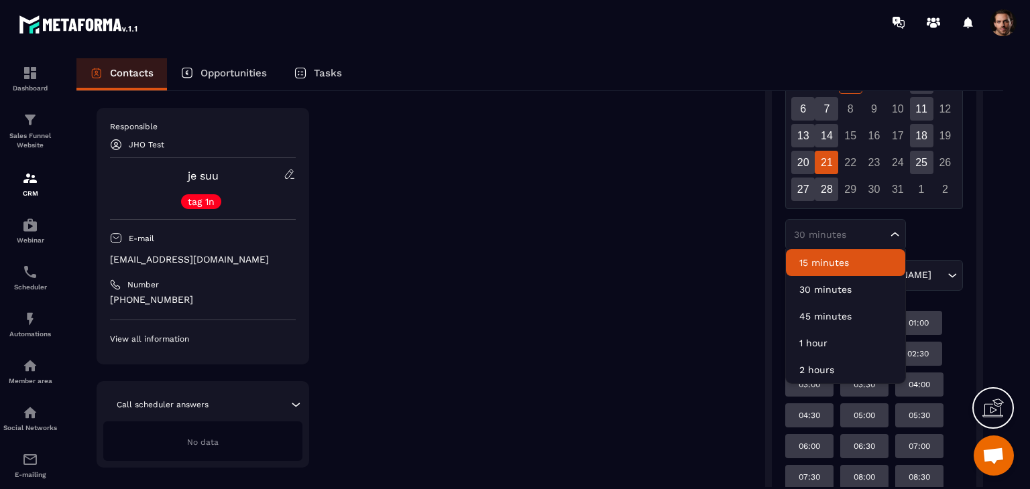
scroll to position [440, 0]
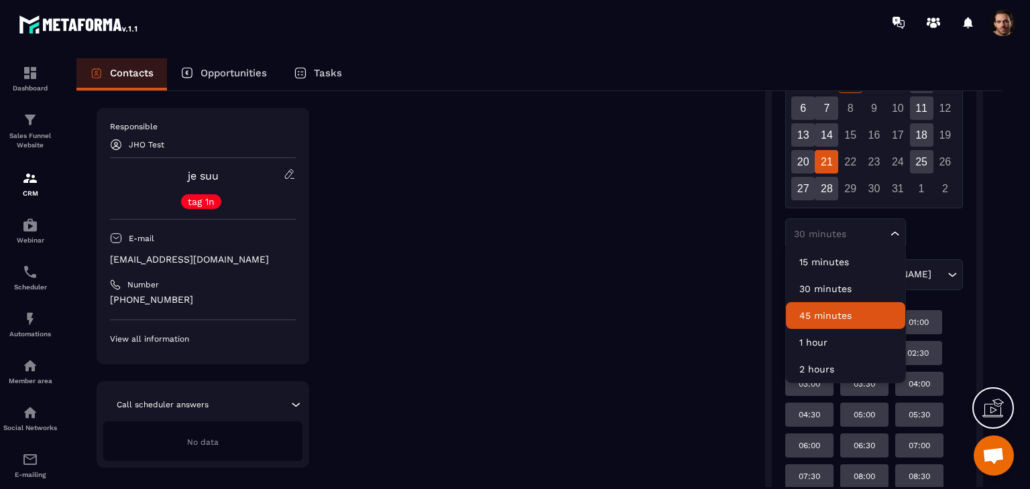
click at [835, 306] on li "45 minutes" at bounding box center [845, 315] width 119 height 27
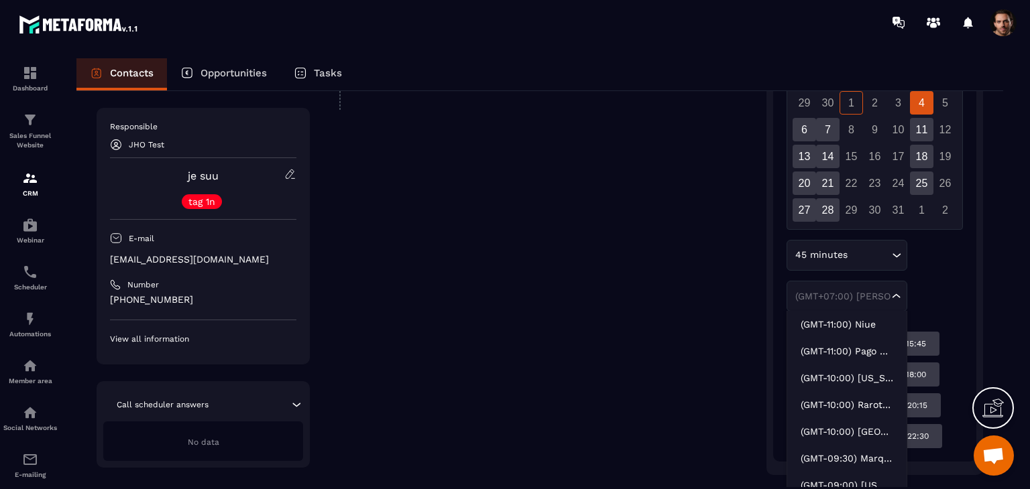
click at [891, 302] on div "(GMT+07:00) [PERSON_NAME] Loading..." at bounding box center [846, 296] width 121 height 31
click at [864, 322] on p "(GMT-11:00) Niue" at bounding box center [847, 325] width 93 height 13
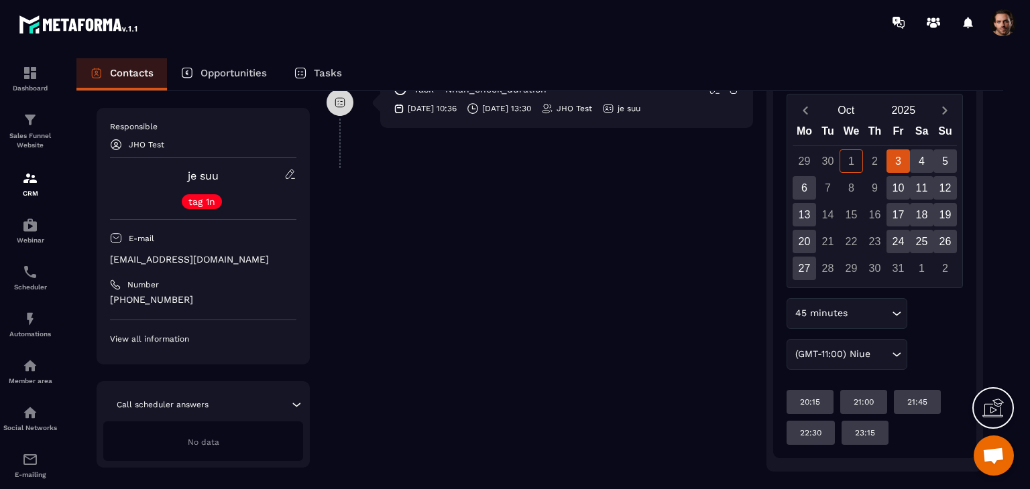
scroll to position [359, 0]
click at [799, 184] on div "6" at bounding box center [804, 188] width 23 height 23
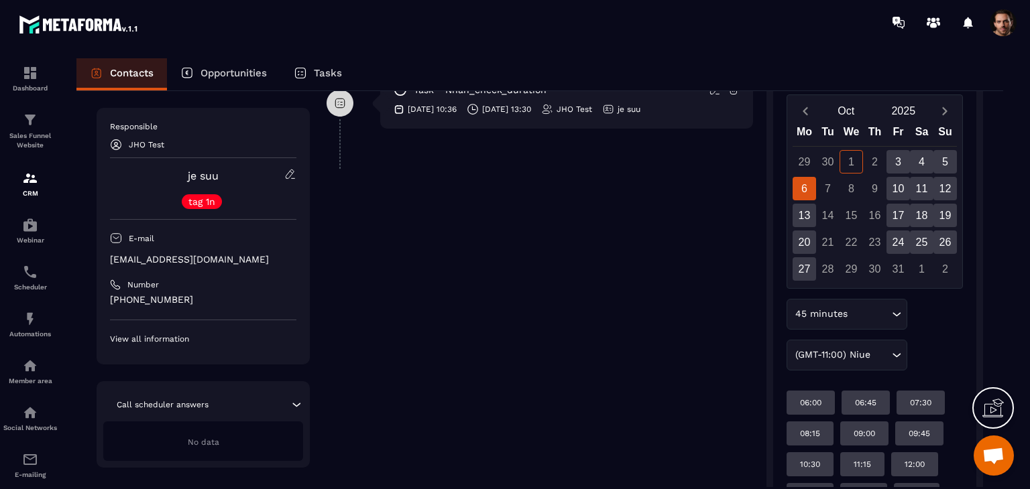
scroll to position [359, 0]
click at [853, 354] on div "(GMT-11:00) Niue" at bounding box center [840, 356] width 99 height 15
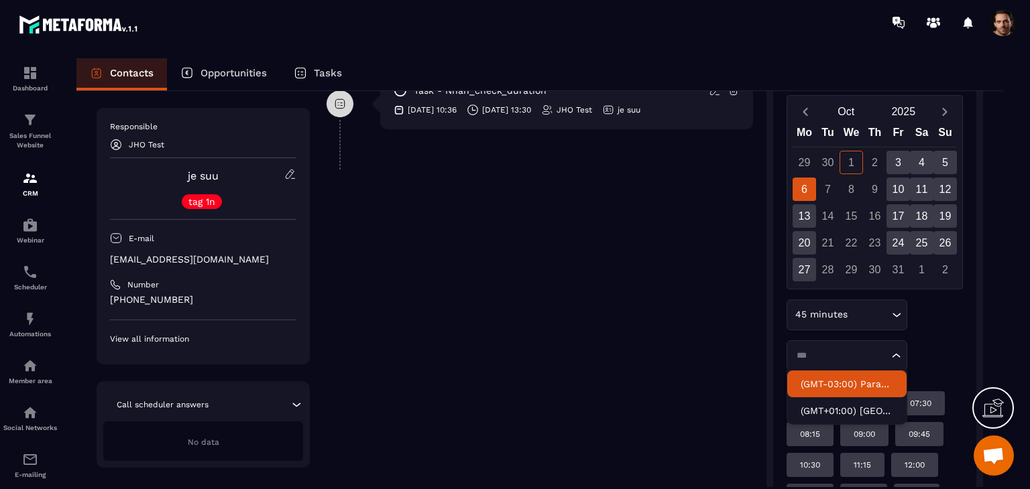
click at [847, 413] on p "(GMT+01:00) [GEOGRAPHIC_DATA]" at bounding box center [847, 410] width 93 height 13
type input "***"
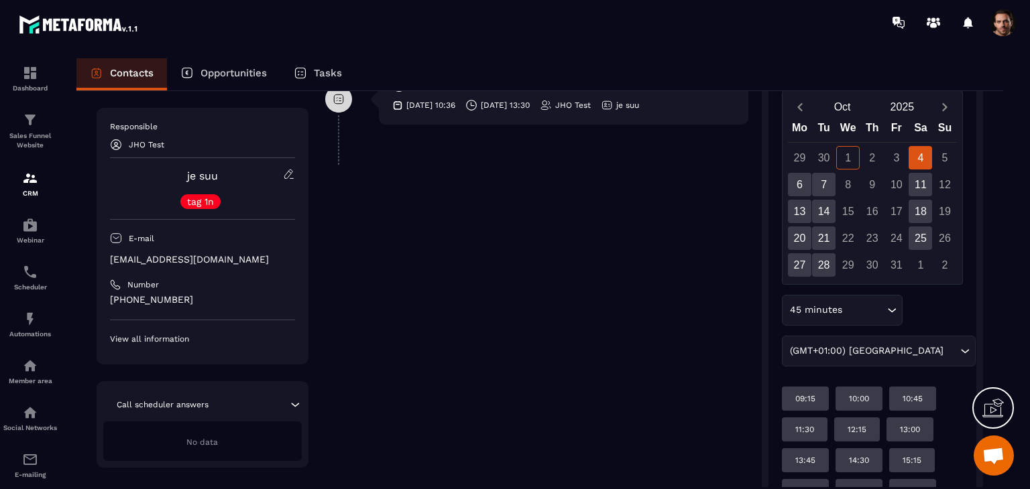
scroll to position [364, 0]
click at [804, 175] on div "6" at bounding box center [799, 183] width 23 height 23
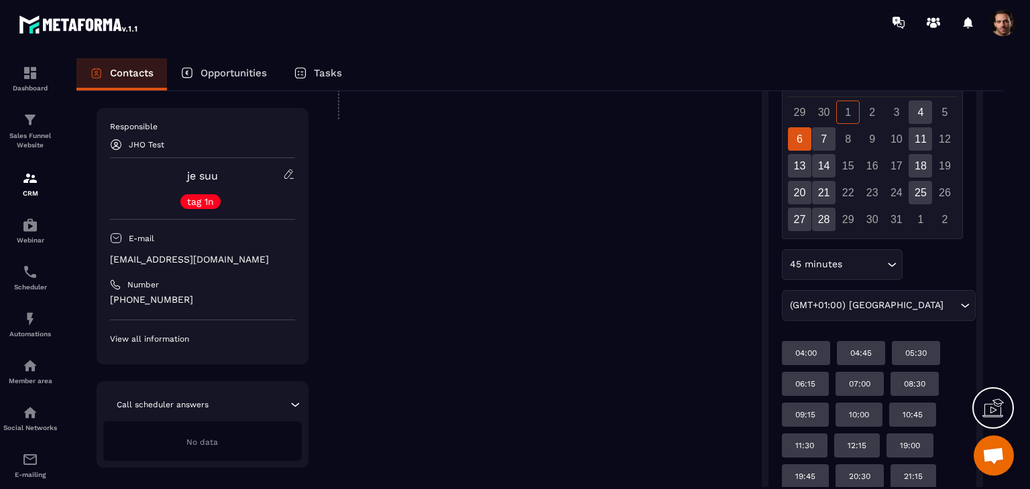
scroll to position [407, 0]
click at [798, 169] on div "13" at bounding box center [799, 167] width 23 height 23
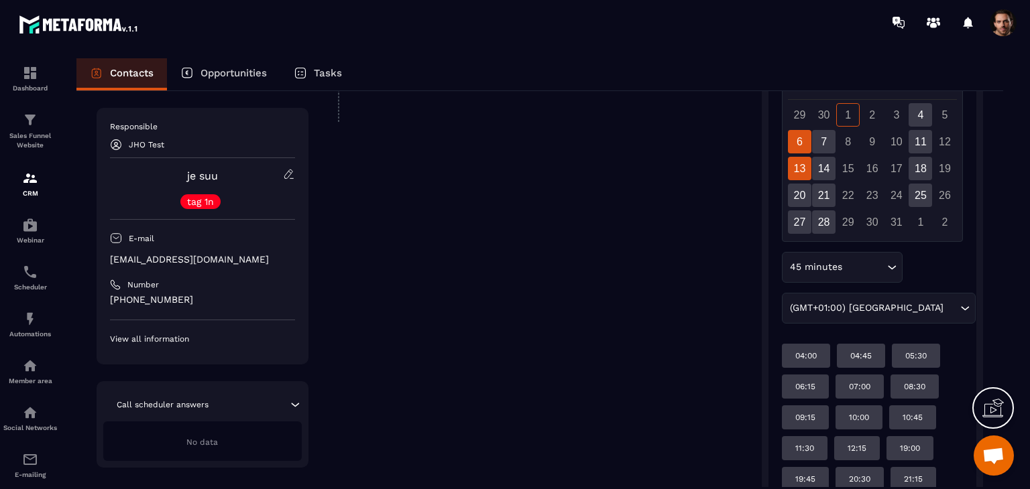
click at [799, 142] on div "6" at bounding box center [799, 141] width 23 height 23
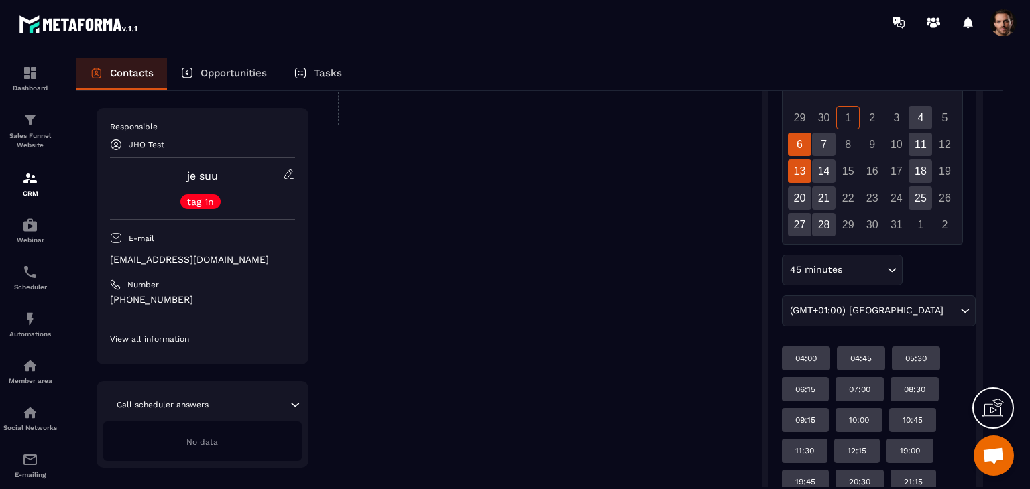
scroll to position [402, 0]
click at [809, 178] on div "13" at bounding box center [799, 172] width 23 height 23
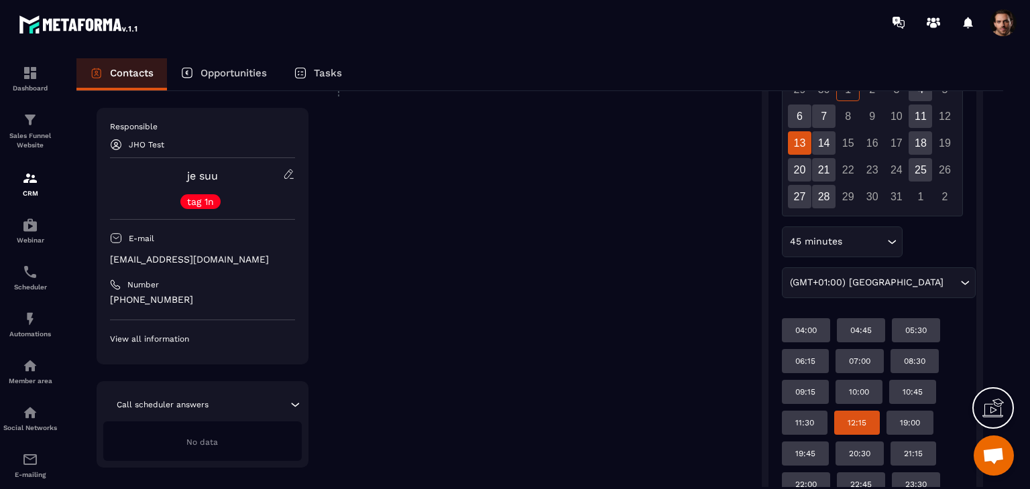
scroll to position [432, 0]
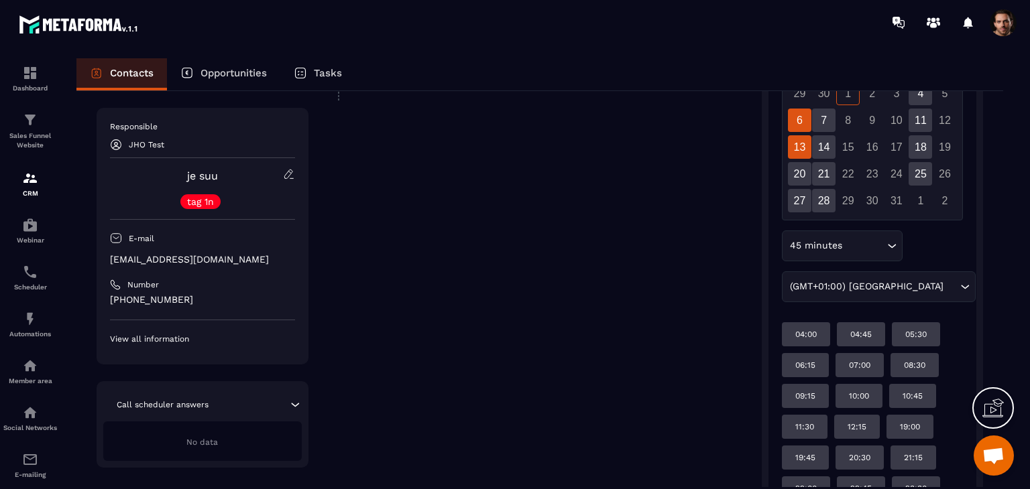
click at [802, 117] on div "6" at bounding box center [799, 120] width 23 height 23
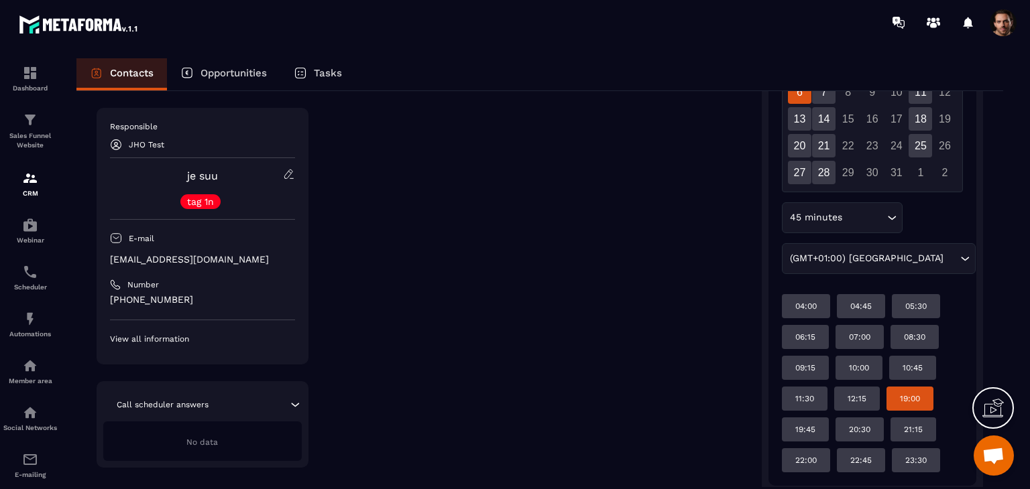
scroll to position [456, 0]
click at [803, 148] on div "20" at bounding box center [799, 145] width 23 height 23
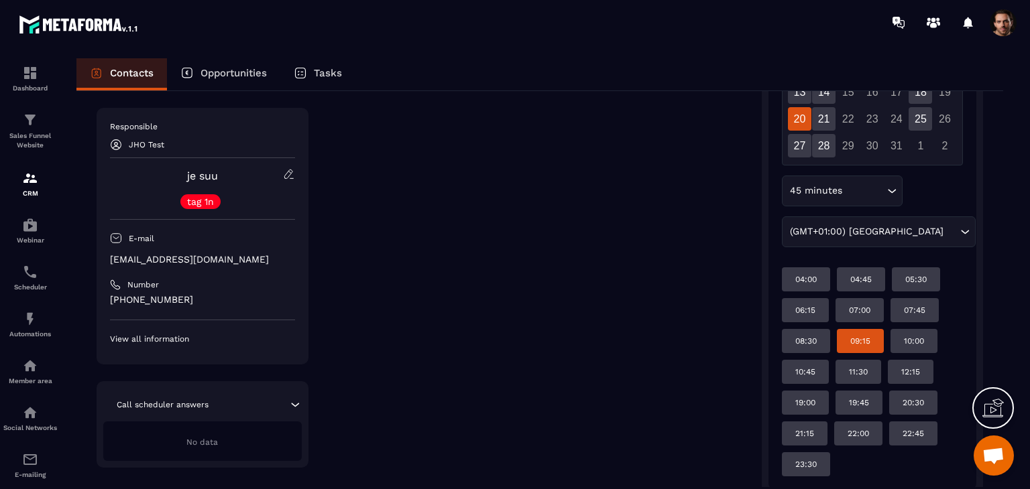
scroll to position [483, 0]
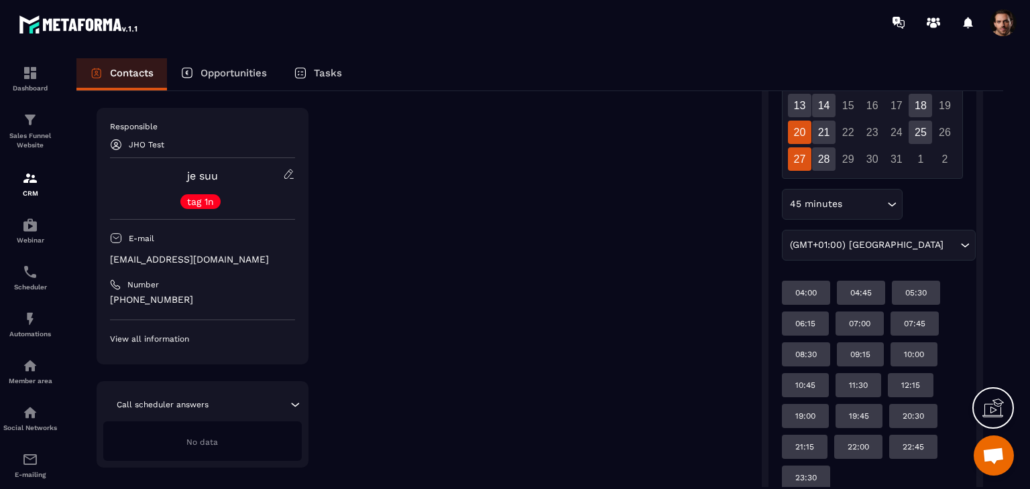
click at [803, 149] on div "27" at bounding box center [799, 159] width 23 height 23
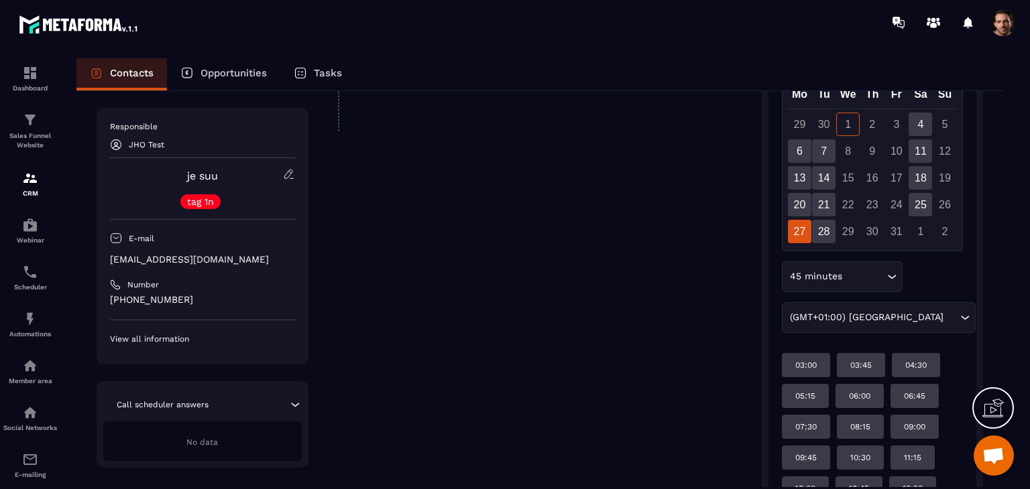
scroll to position [394, 0]
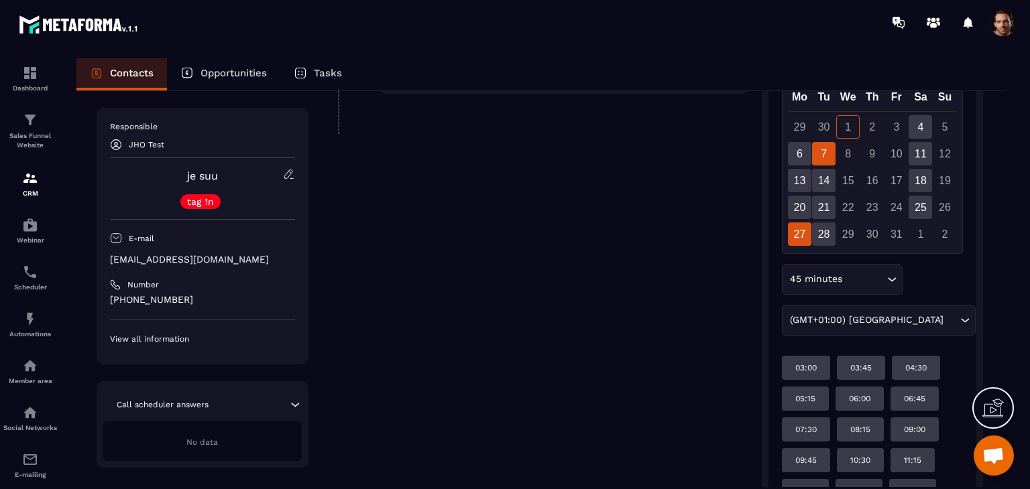
click at [834, 152] on div "7" at bounding box center [823, 153] width 23 height 23
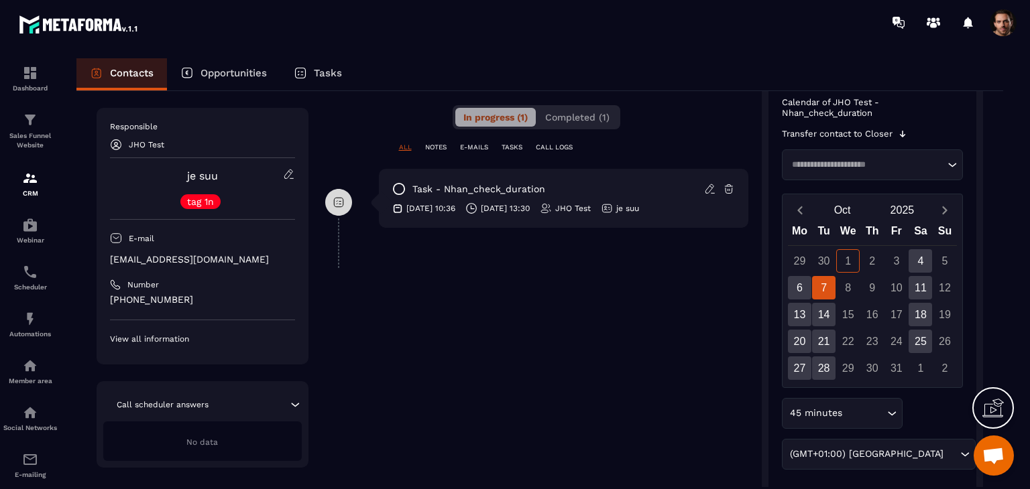
scroll to position [327, 0]
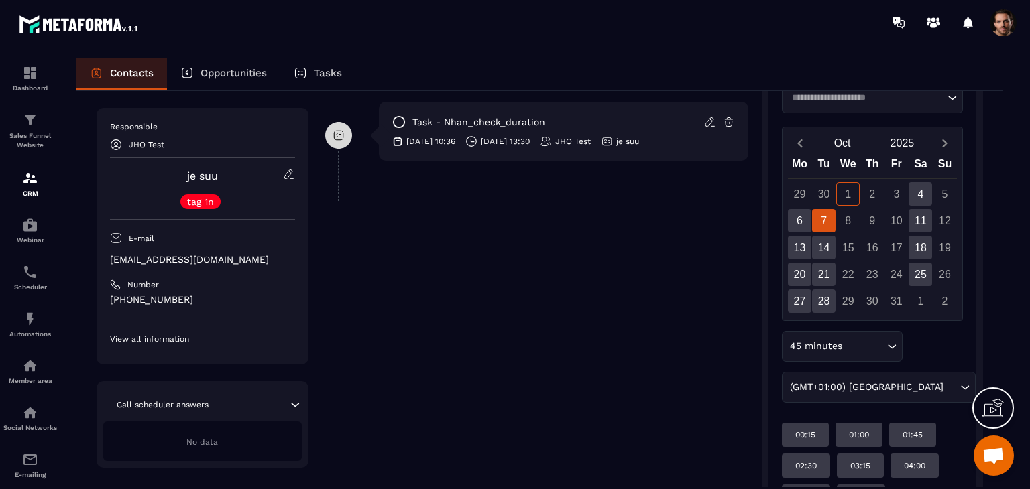
click at [854, 387] on div "(GMT+01:00) [GEOGRAPHIC_DATA]" at bounding box center [872, 387] width 172 height 15
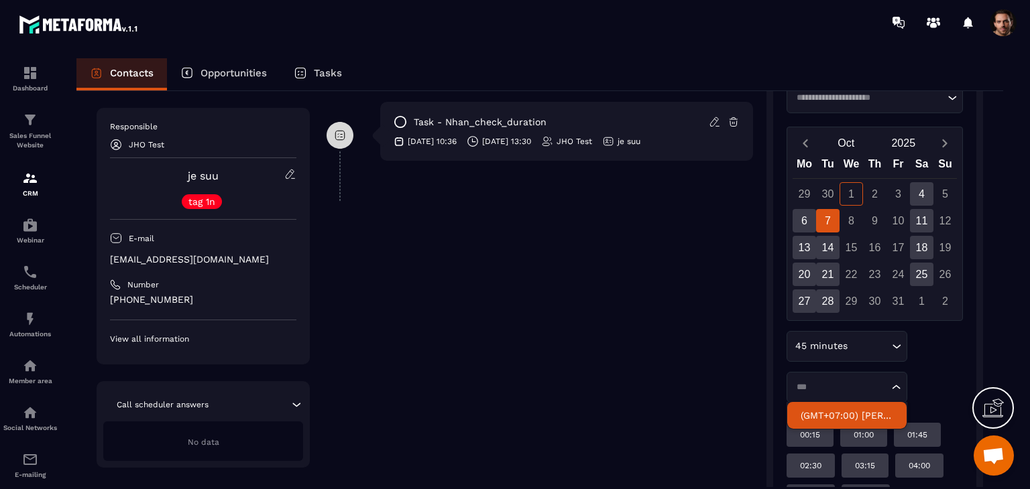
click at [852, 421] on li "(GMT+07:00) [PERSON_NAME]" at bounding box center [846, 415] width 119 height 27
type input "**"
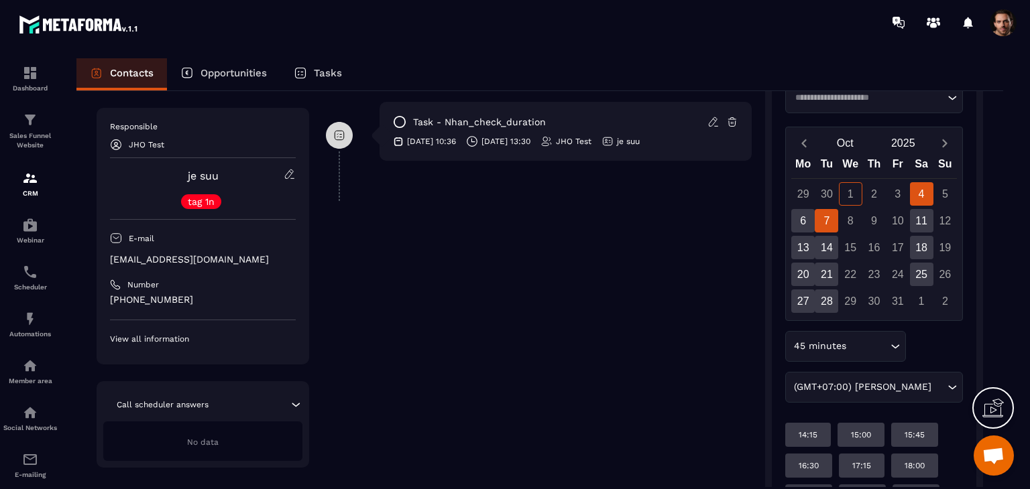
click at [824, 225] on div "7" at bounding box center [826, 220] width 23 height 23
click at [817, 329] on div "Calendar of JHO Test - Nhan_check_duration Transfer contact to Closer Loading..…" at bounding box center [874, 300] width 178 height 540
click at [828, 341] on div "45 minutes" at bounding box center [838, 346] width 99 height 15
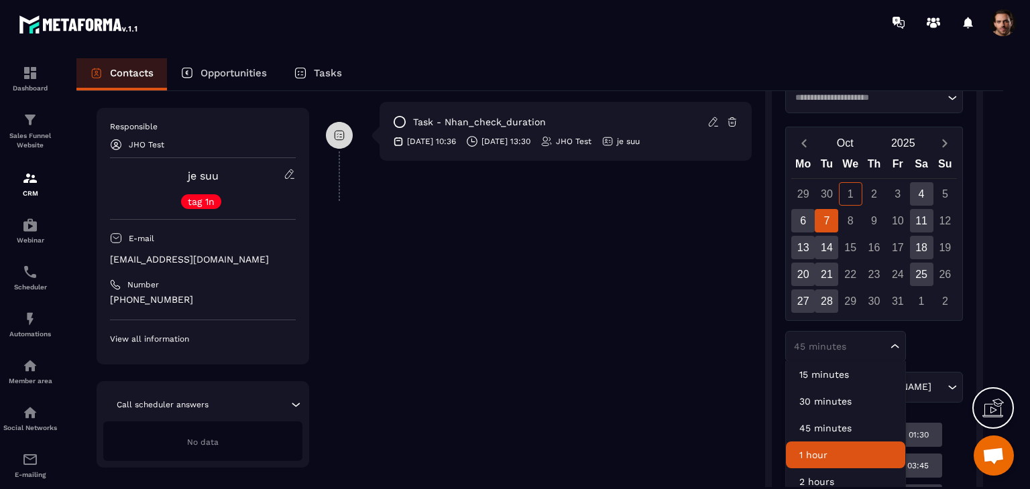
click at [829, 459] on p "1 hour" at bounding box center [845, 455] width 93 height 13
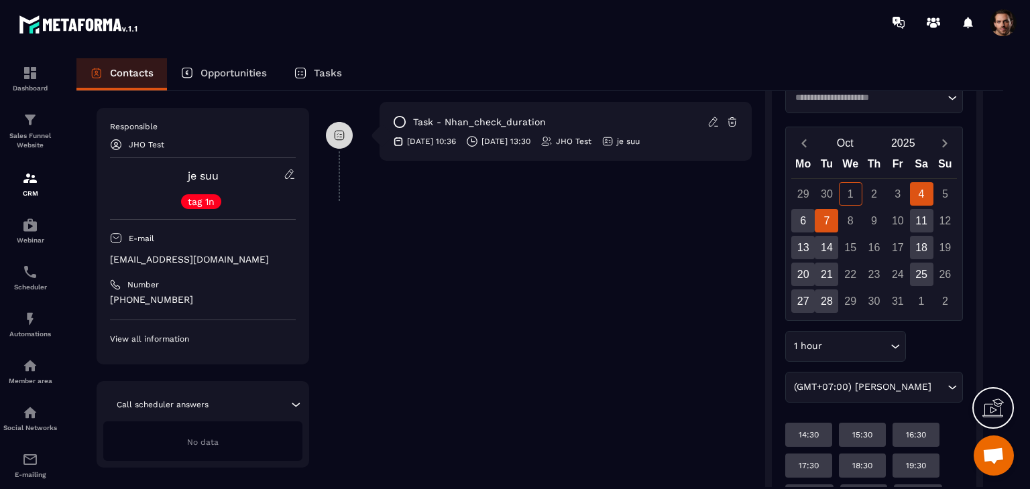
click at [819, 217] on div "7" at bounding box center [826, 220] width 23 height 23
click at [1003, 30] on span at bounding box center [1003, 22] width 27 height 27
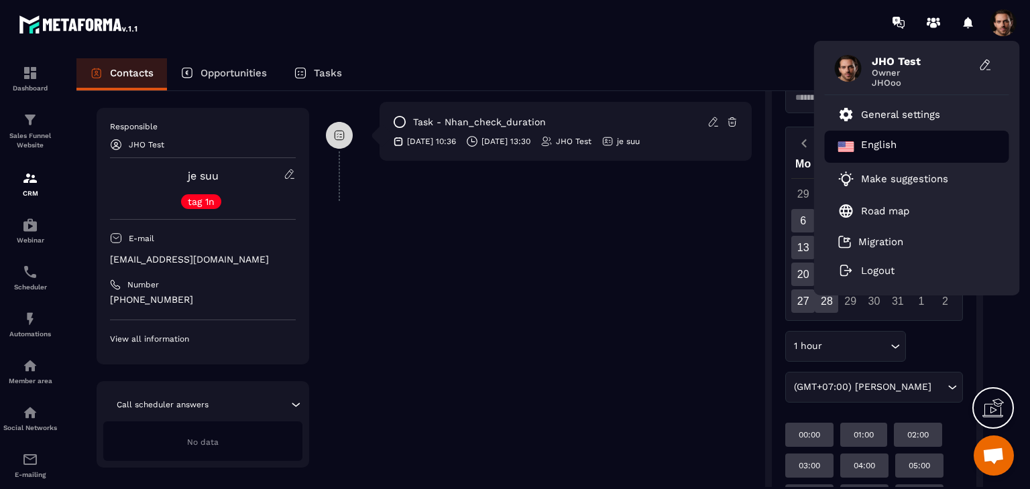
click at [921, 161] on div "English" at bounding box center [917, 147] width 184 height 32
